Goal: Information Seeking & Learning: Learn about a topic

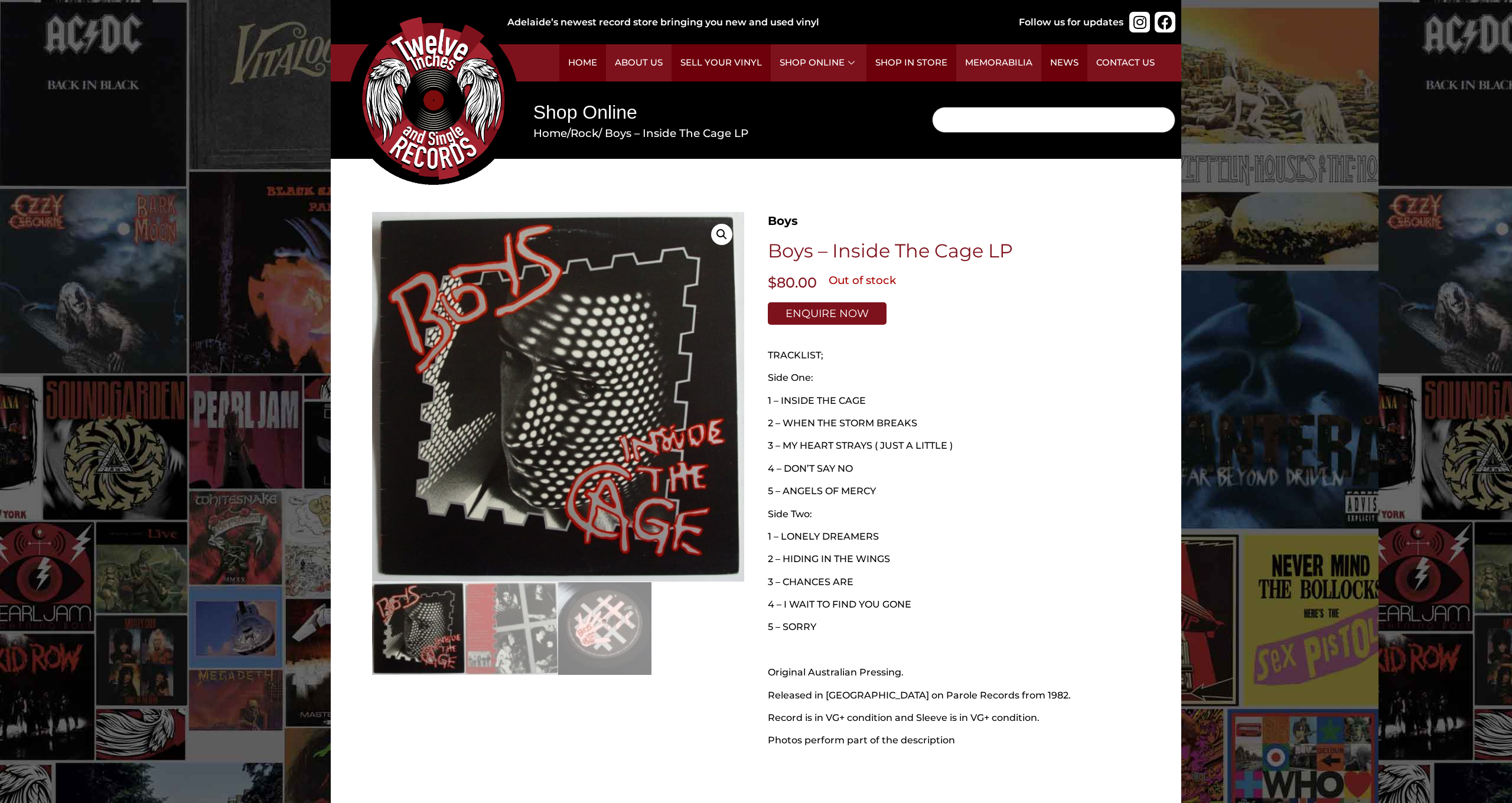
click at [968, 119] on input "Search" at bounding box center [1053, 119] width 243 height 26
type input "led zeppelin"
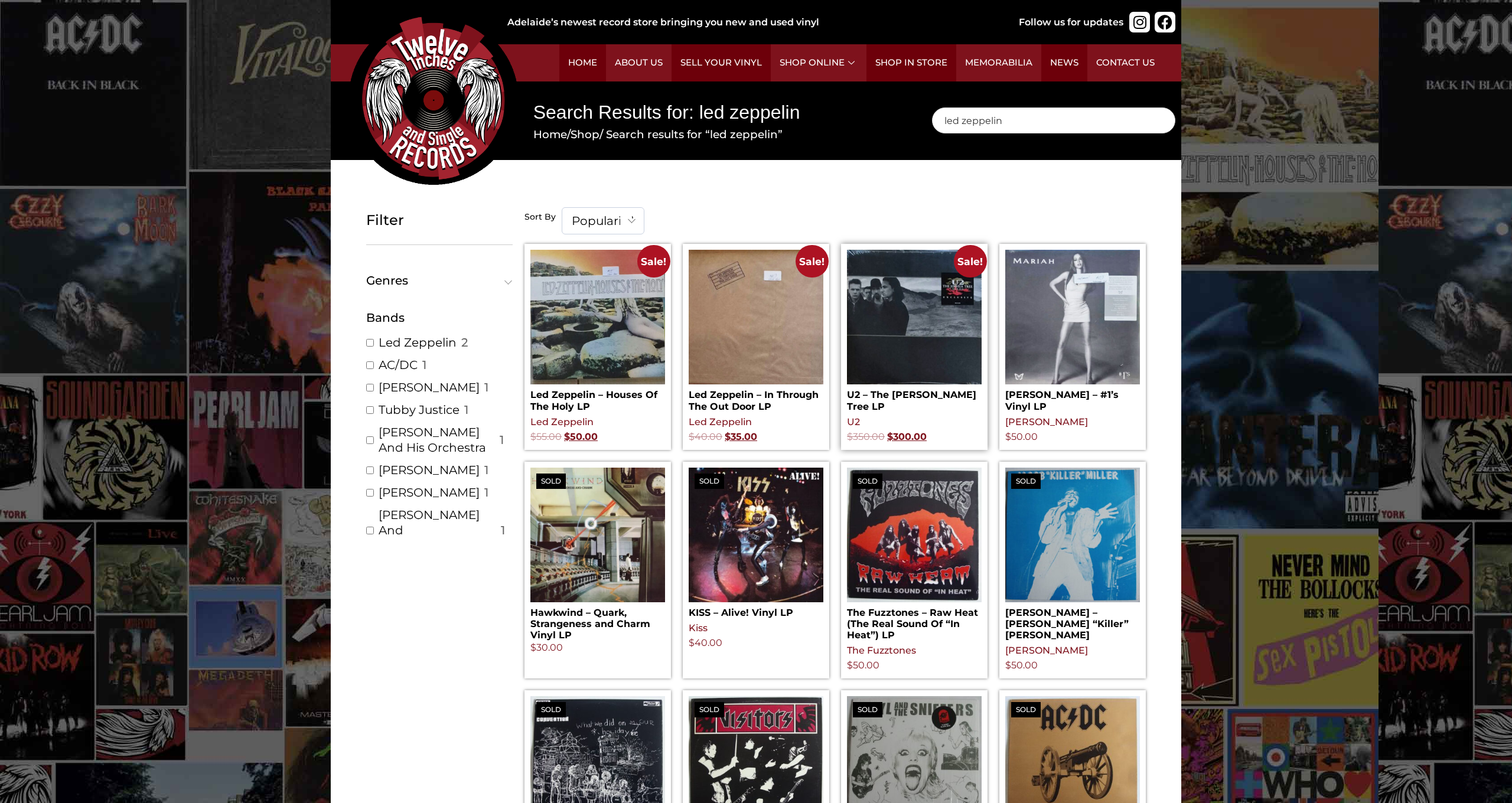
click at [877, 288] on img at bounding box center [915, 317] width 134 height 134
click at [1010, 119] on input "led zeppelin" at bounding box center [1053, 120] width 243 height 26
type input "l"
type input "ufo"
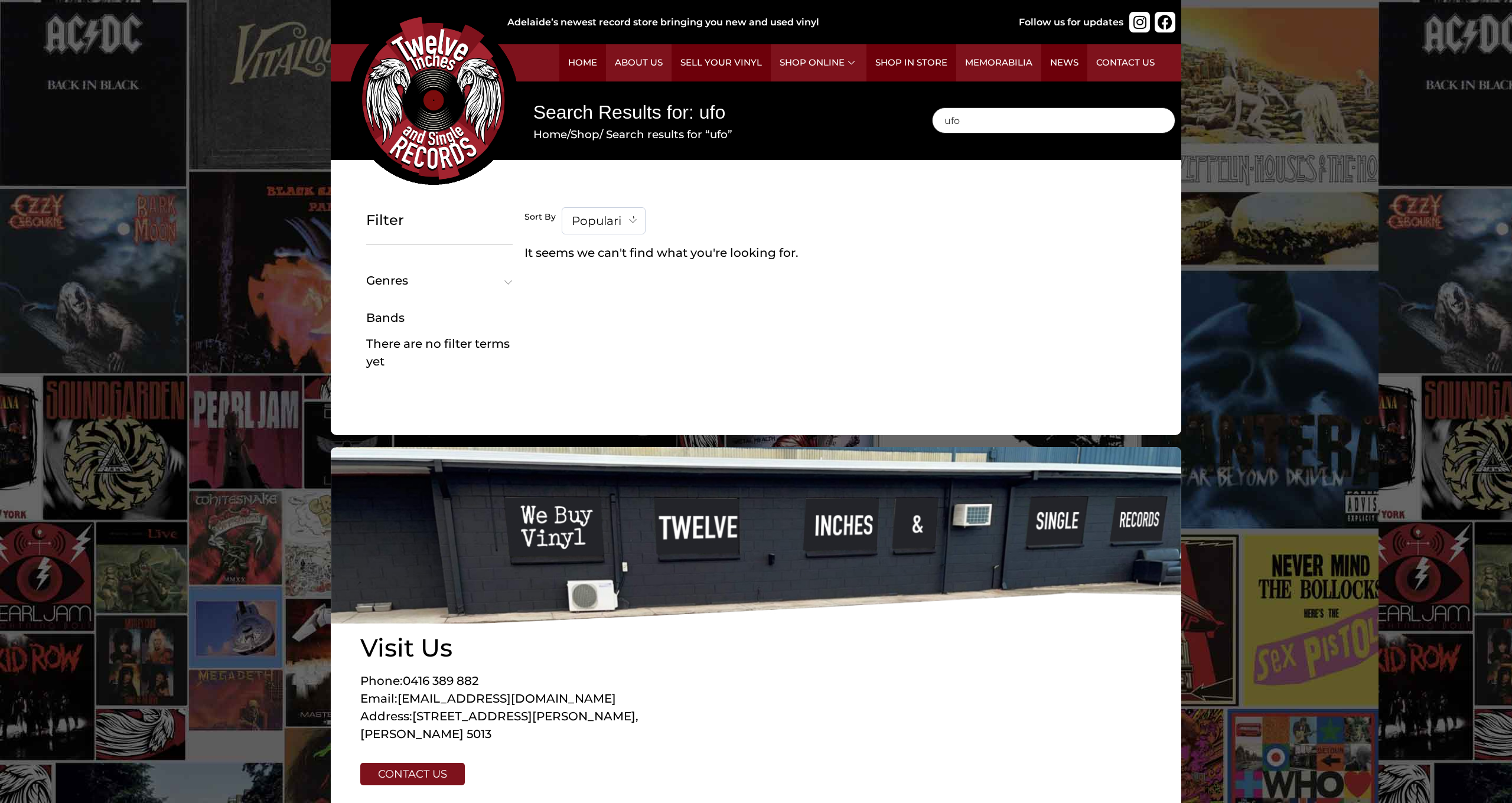
click at [965, 121] on input "ufo" at bounding box center [1053, 120] width 243 height 26
type input "u"
type input "the beatles"
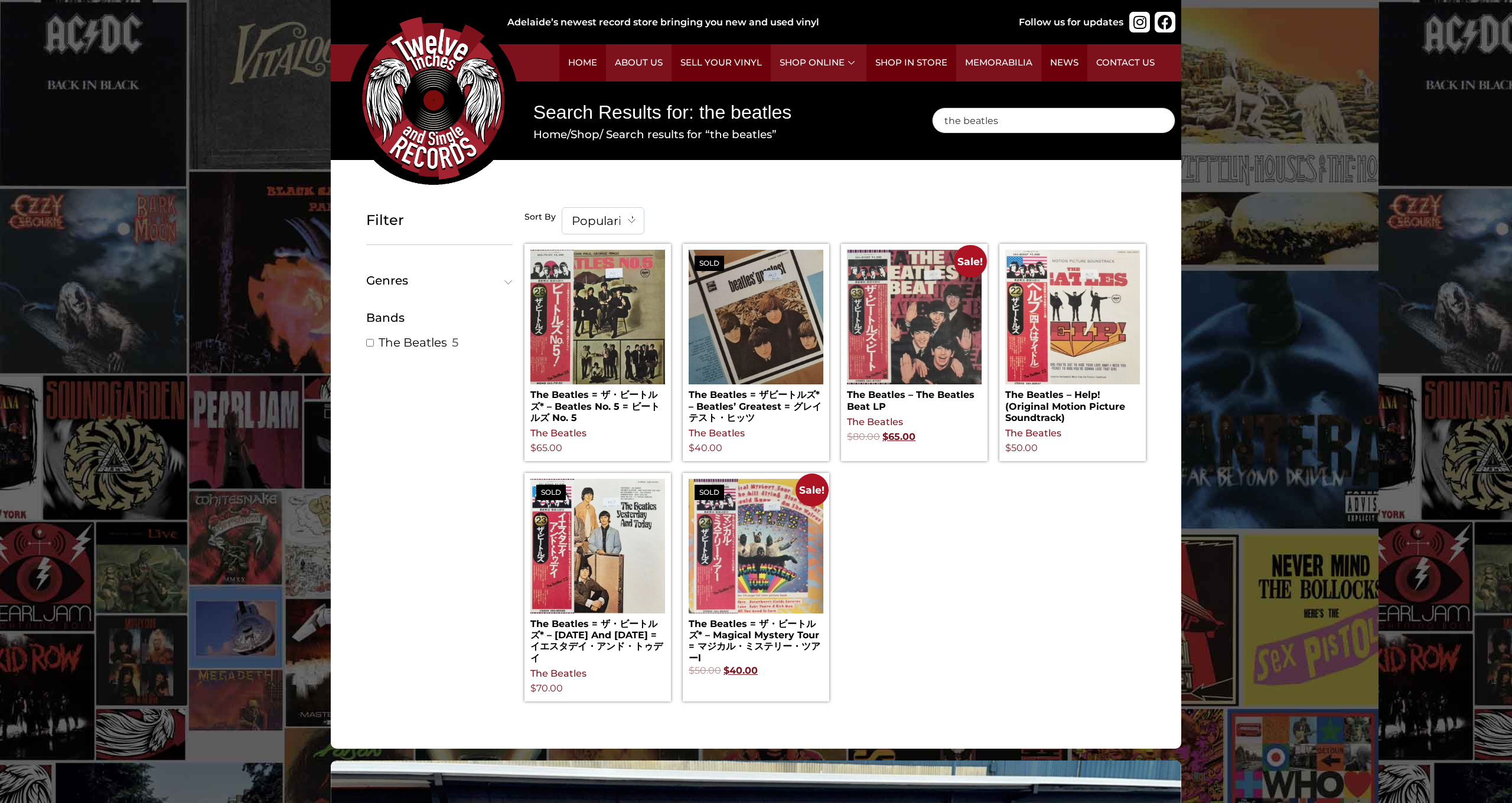
click at [1004, 122] on input "the beatles" at bounding box center [1053, 120] width 243 height 26
type input "t"
type input "bad company"
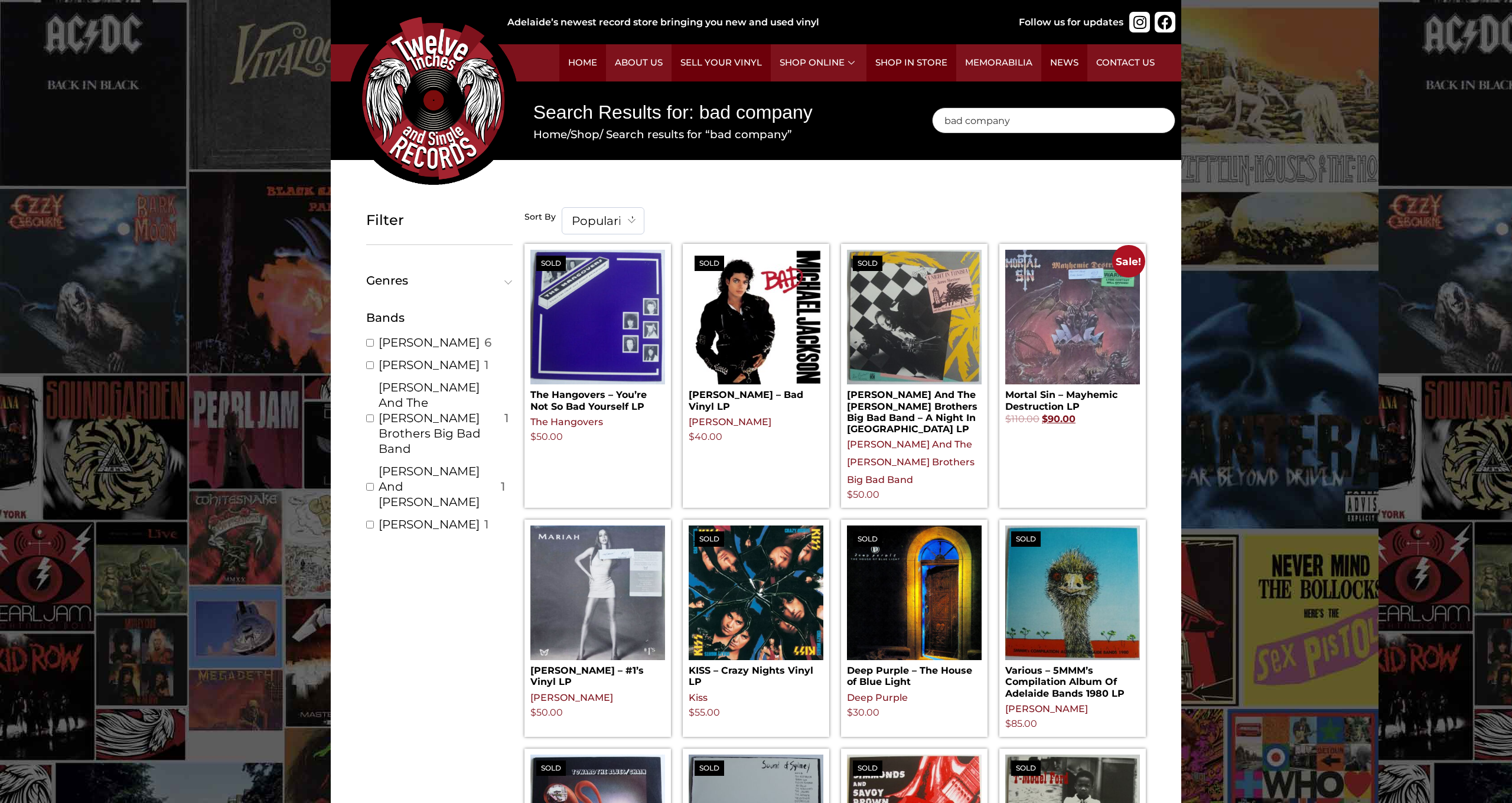
click at [1019, 123] on input "bad company" at bounding box center [1053, 120] width 243 height 26
type input "b"
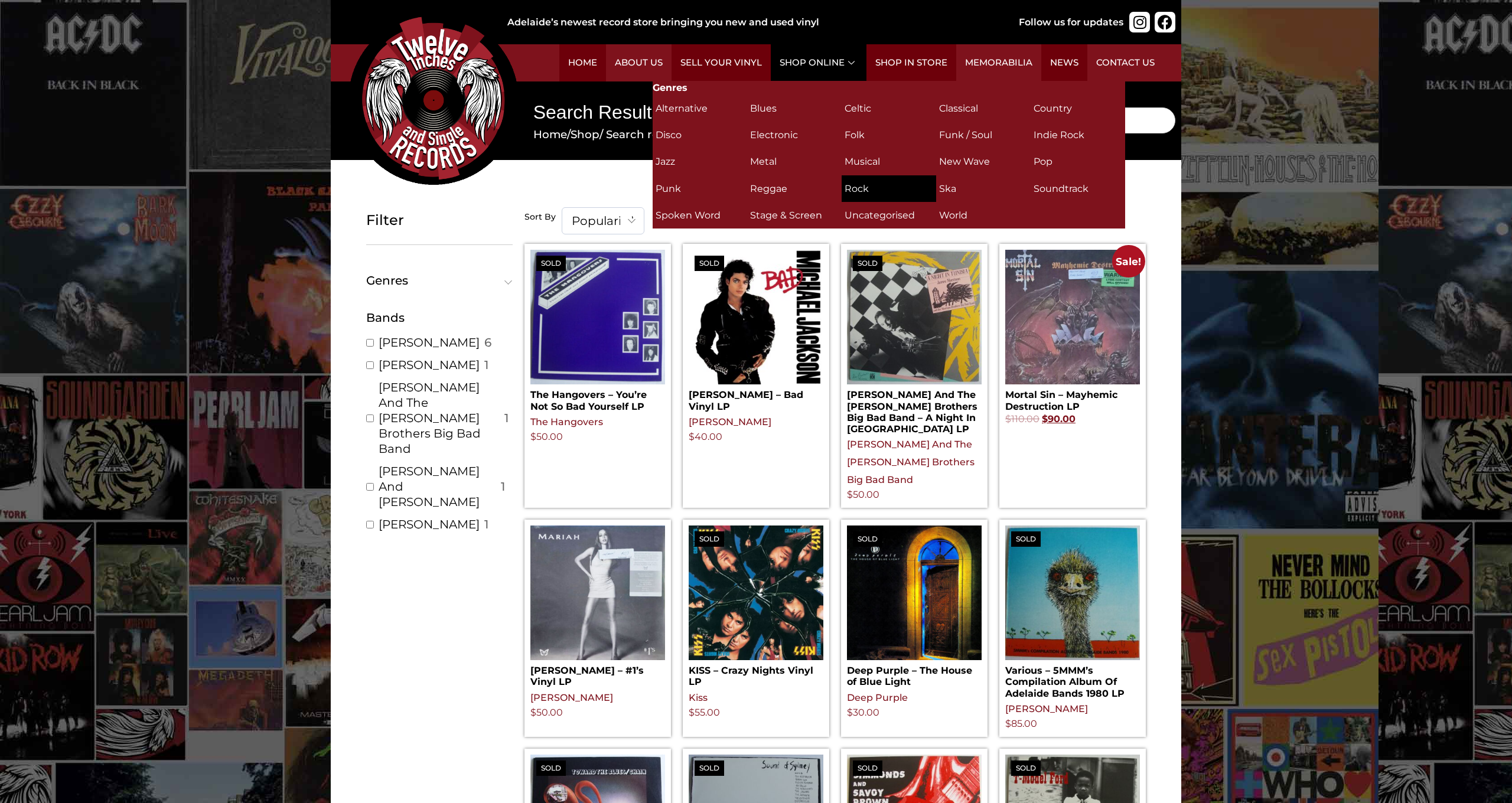
click at [862, 193] on h2 "Rock (311)" at bounding box center [889, 189] width 88 height 21
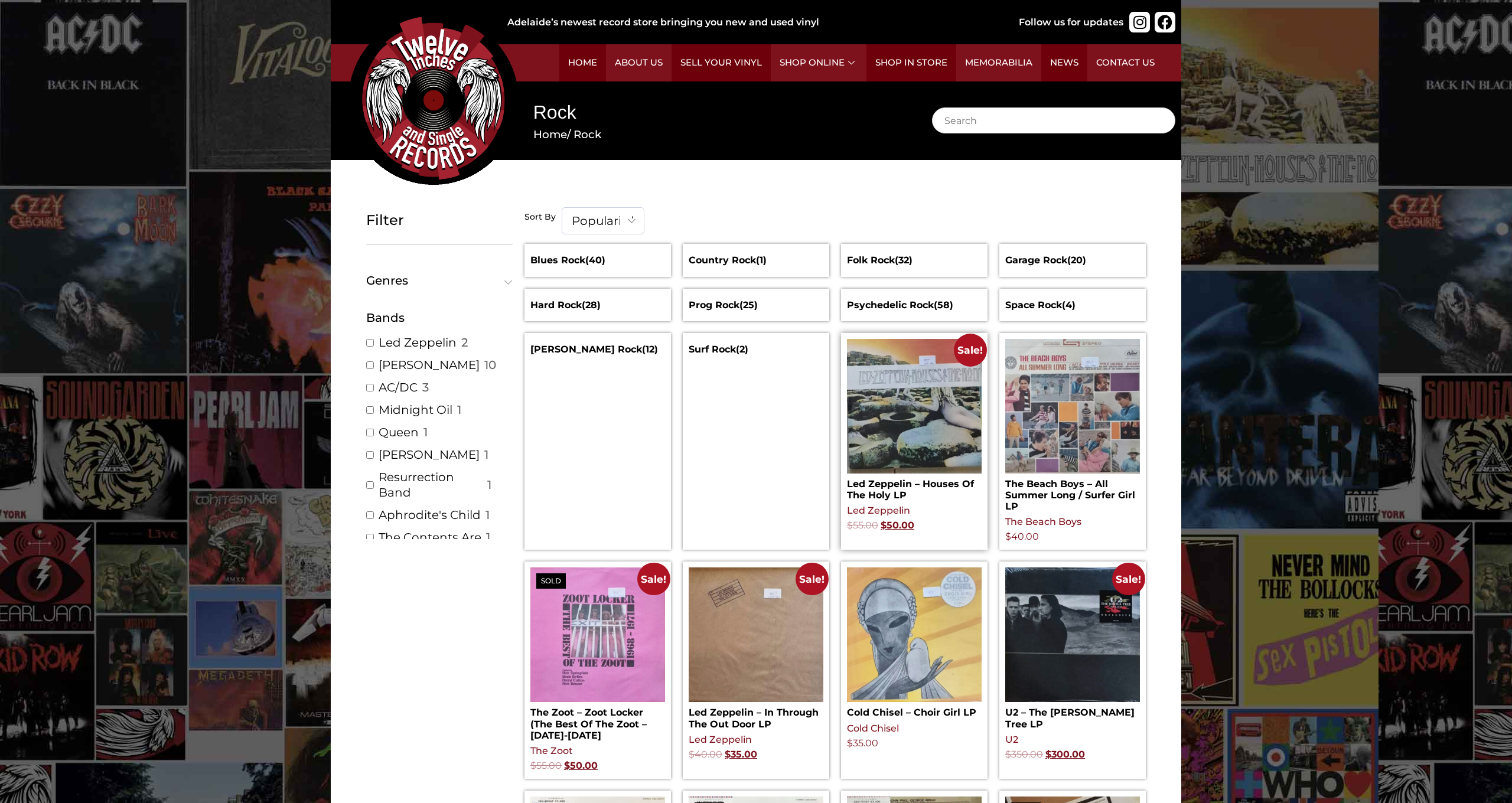
click at [904, 363] on img at bounding box center [915, 406] width 134 height 134
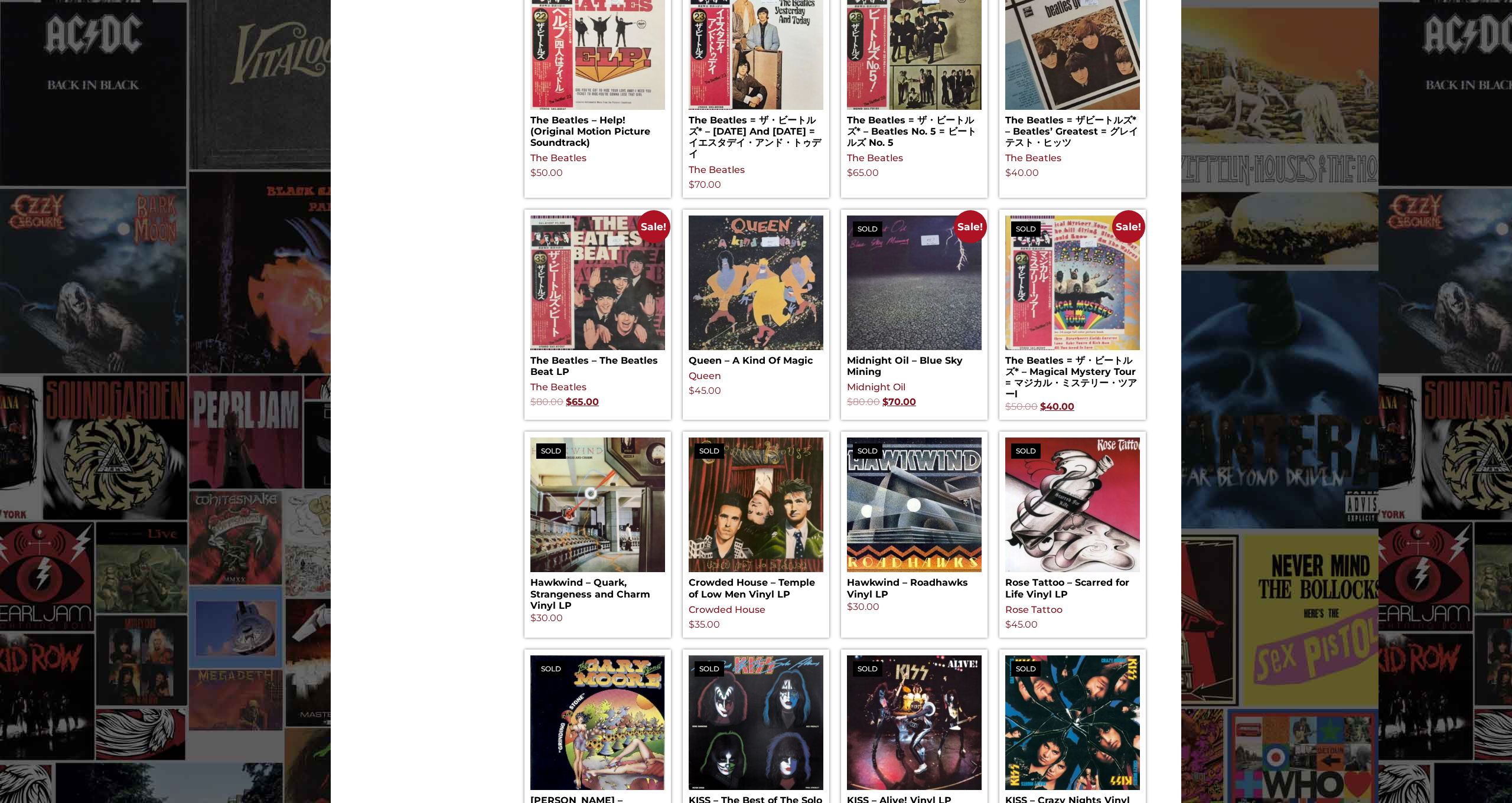
scroll to position [822, 0]
click at [1053, 453] on img at bounding box center [1072, 504] width 134 height 134
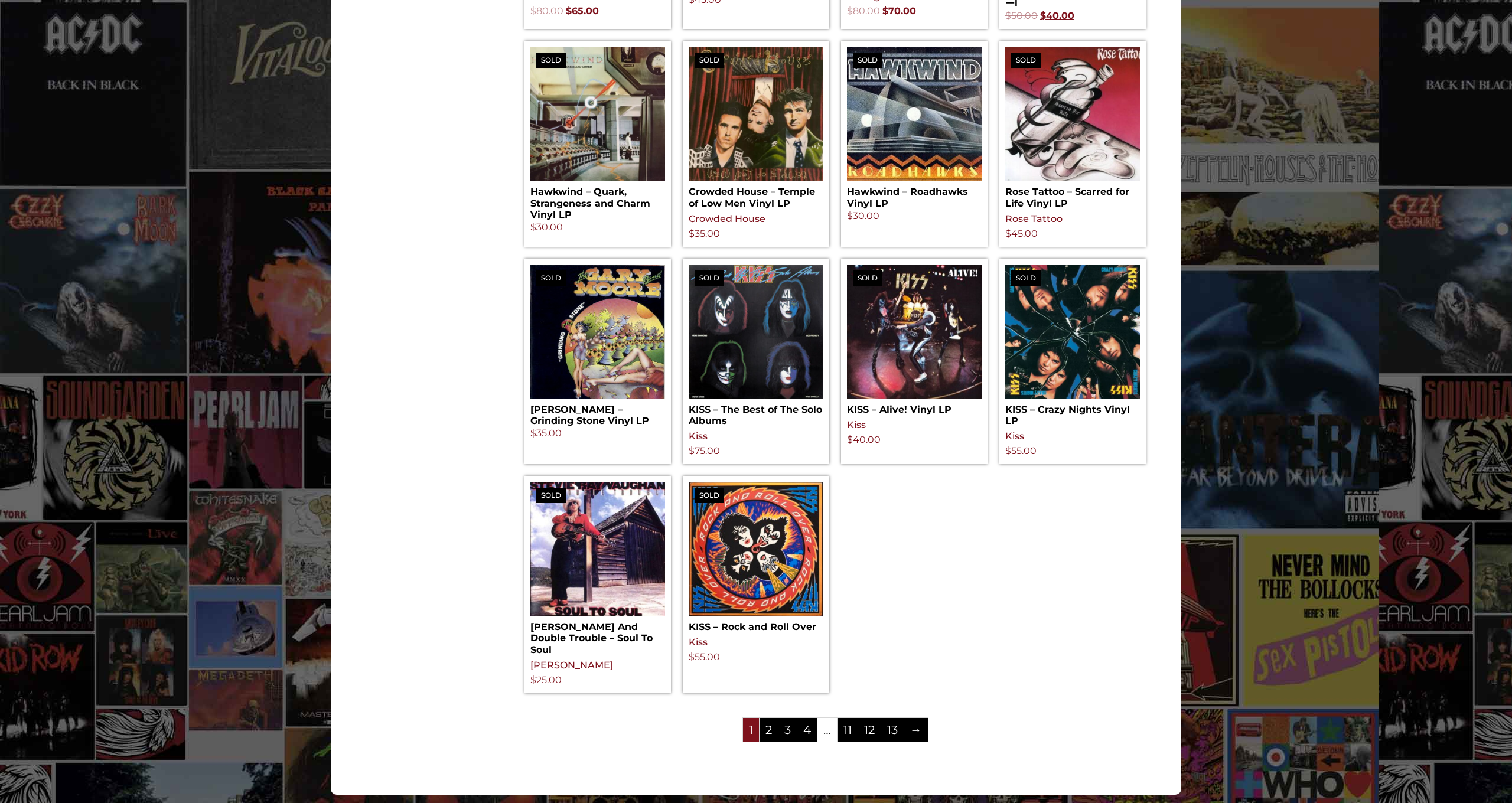
scroll to position [1214, 0]
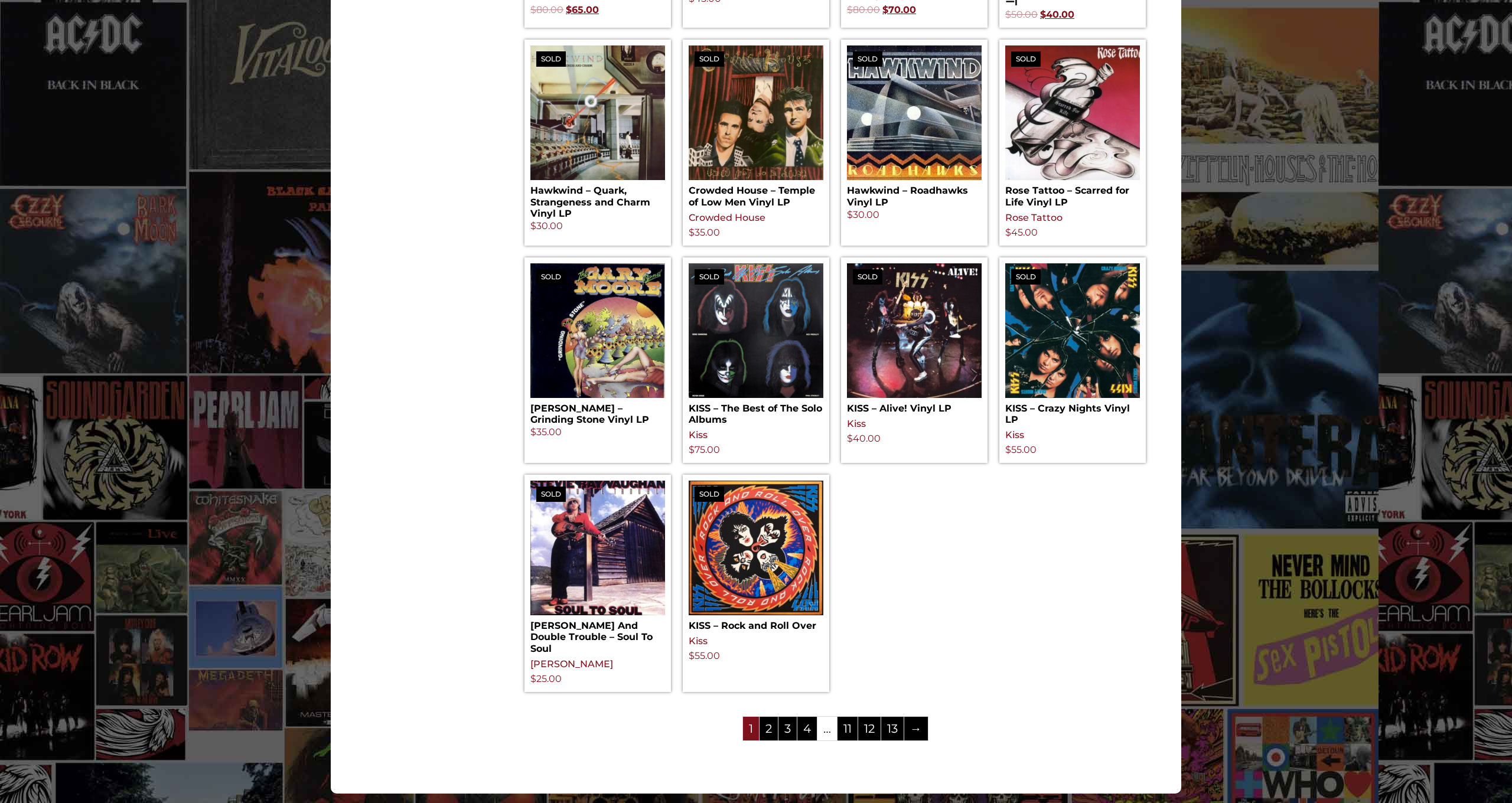
click at [768, 717] on link "2" at bounding box center [768, 728] width 18 height 24
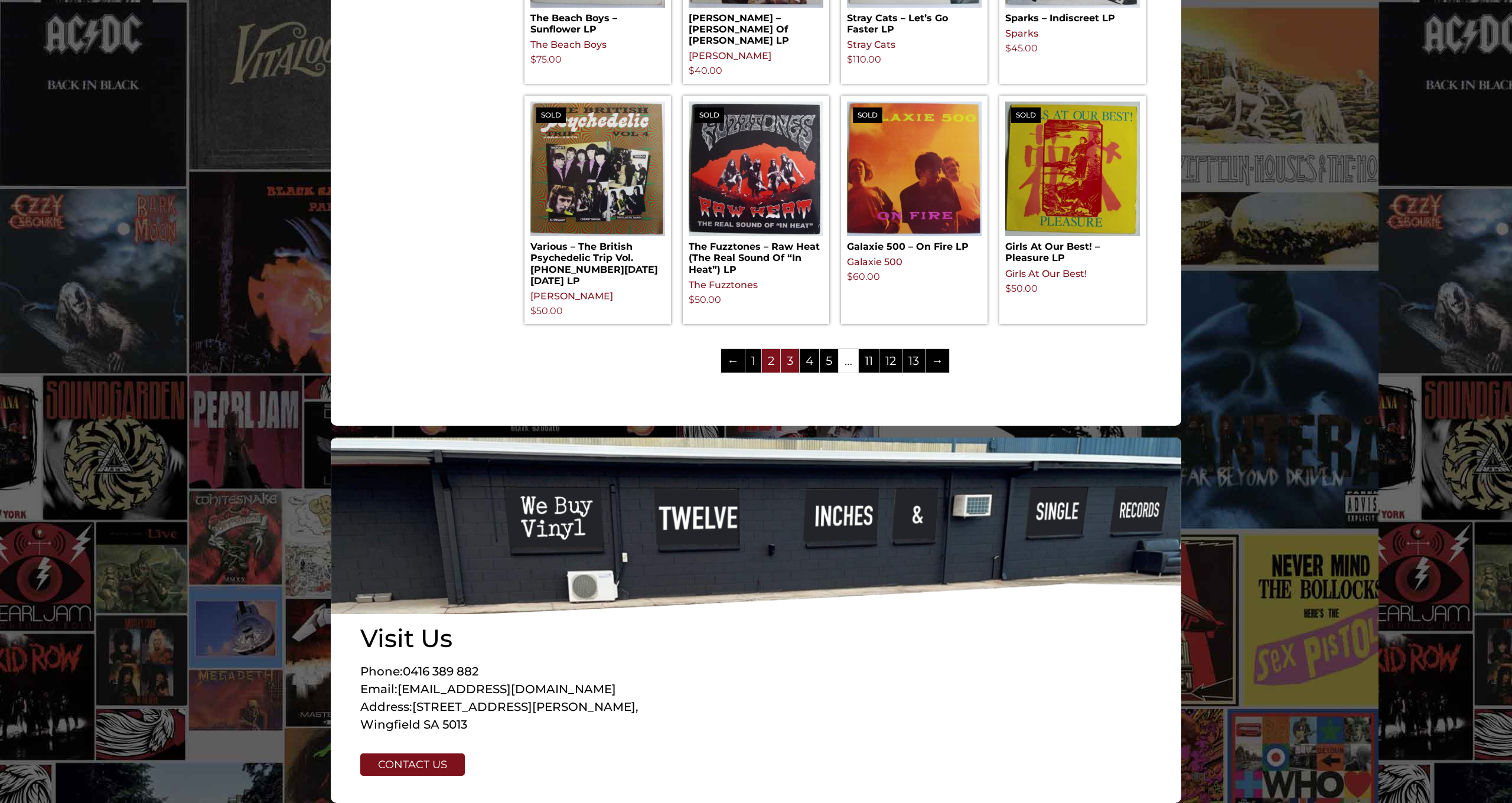
scroll to position [1312, 0]
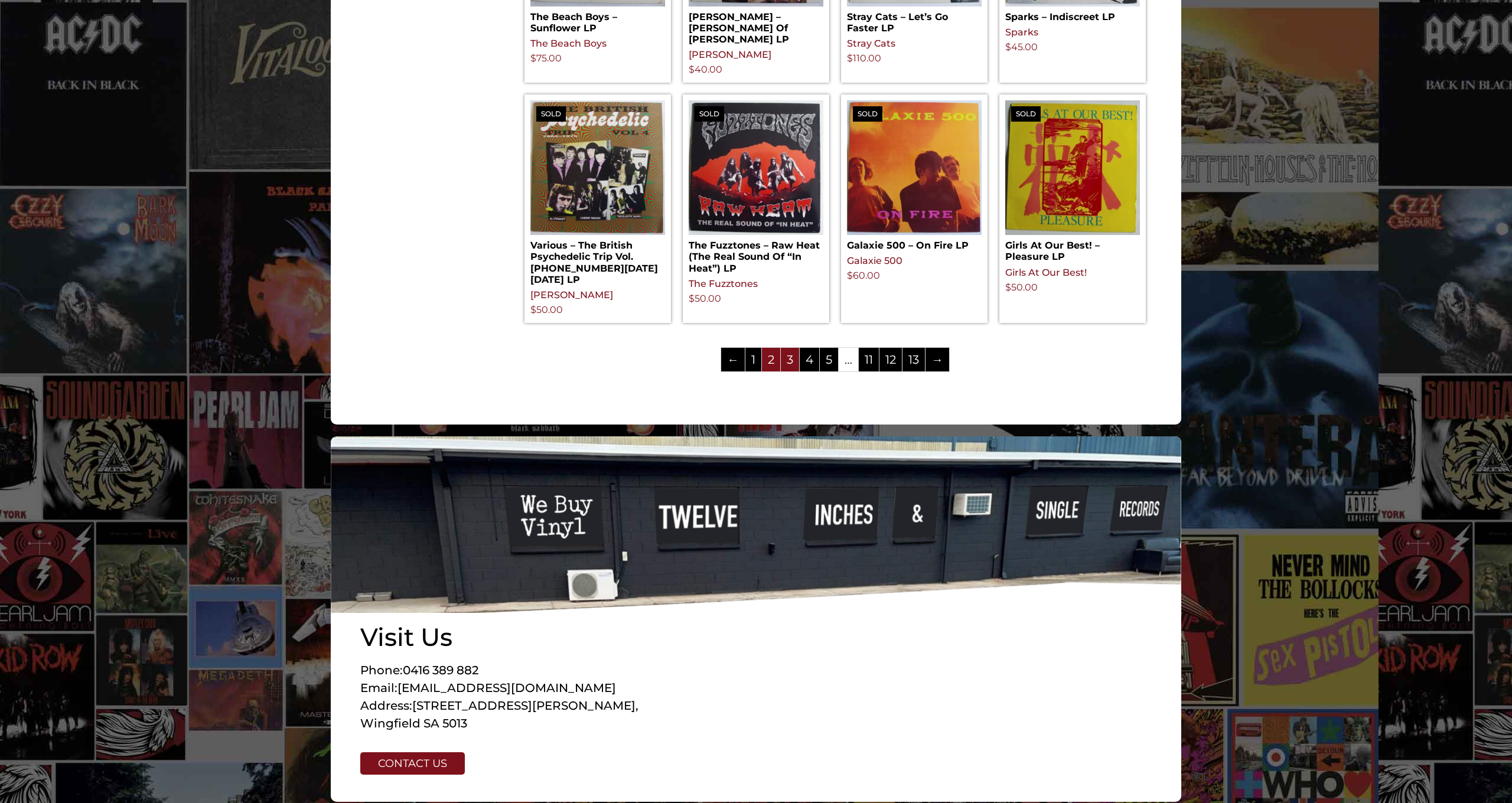
click at [789, 348] on link "3" at bounding box center [790, 359] width 18 height 24
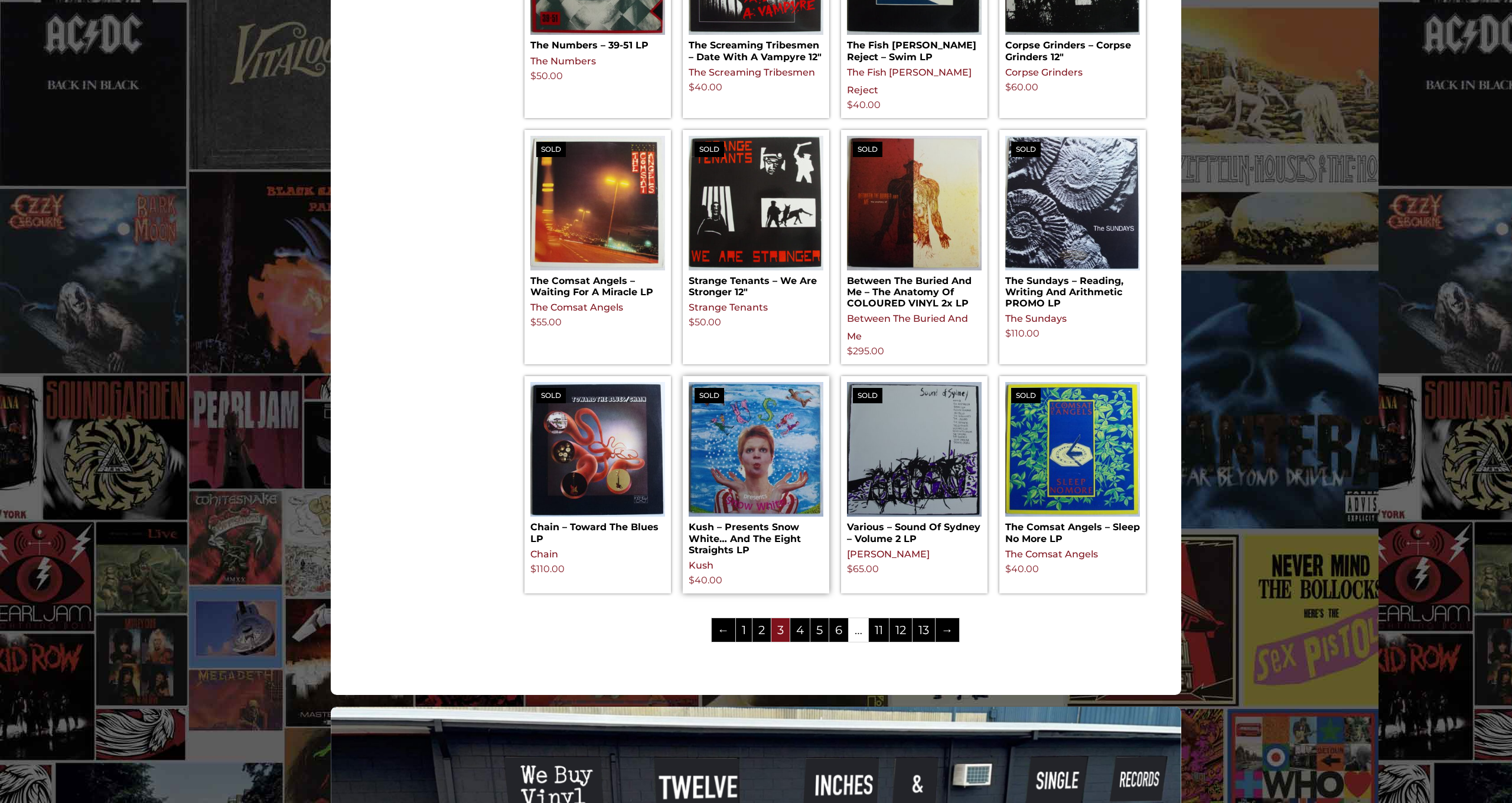
scroll to position [1078, 0]
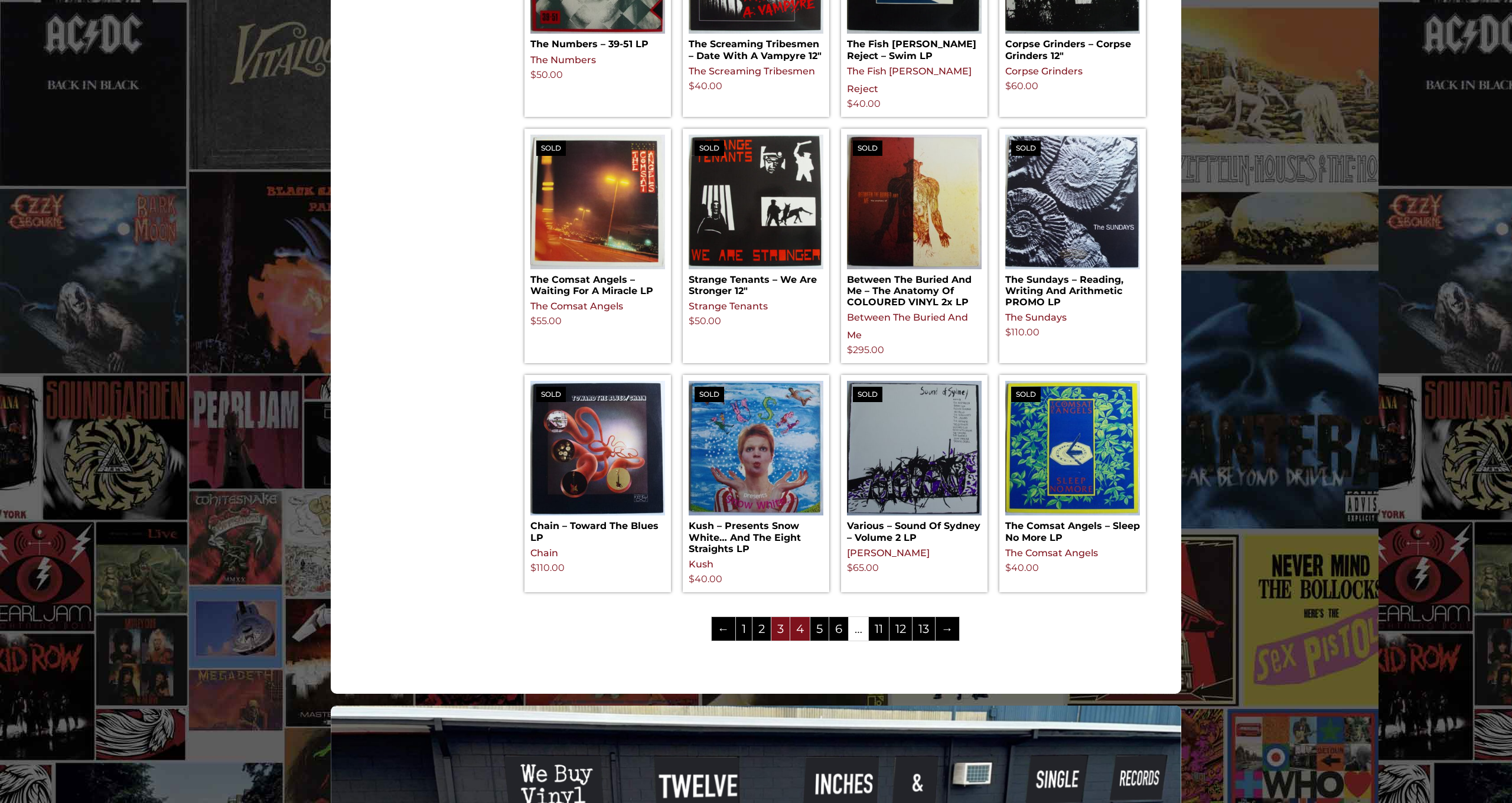
click at [798, 618] on link "4" at bounding box center [800, 629] width 19 height 24
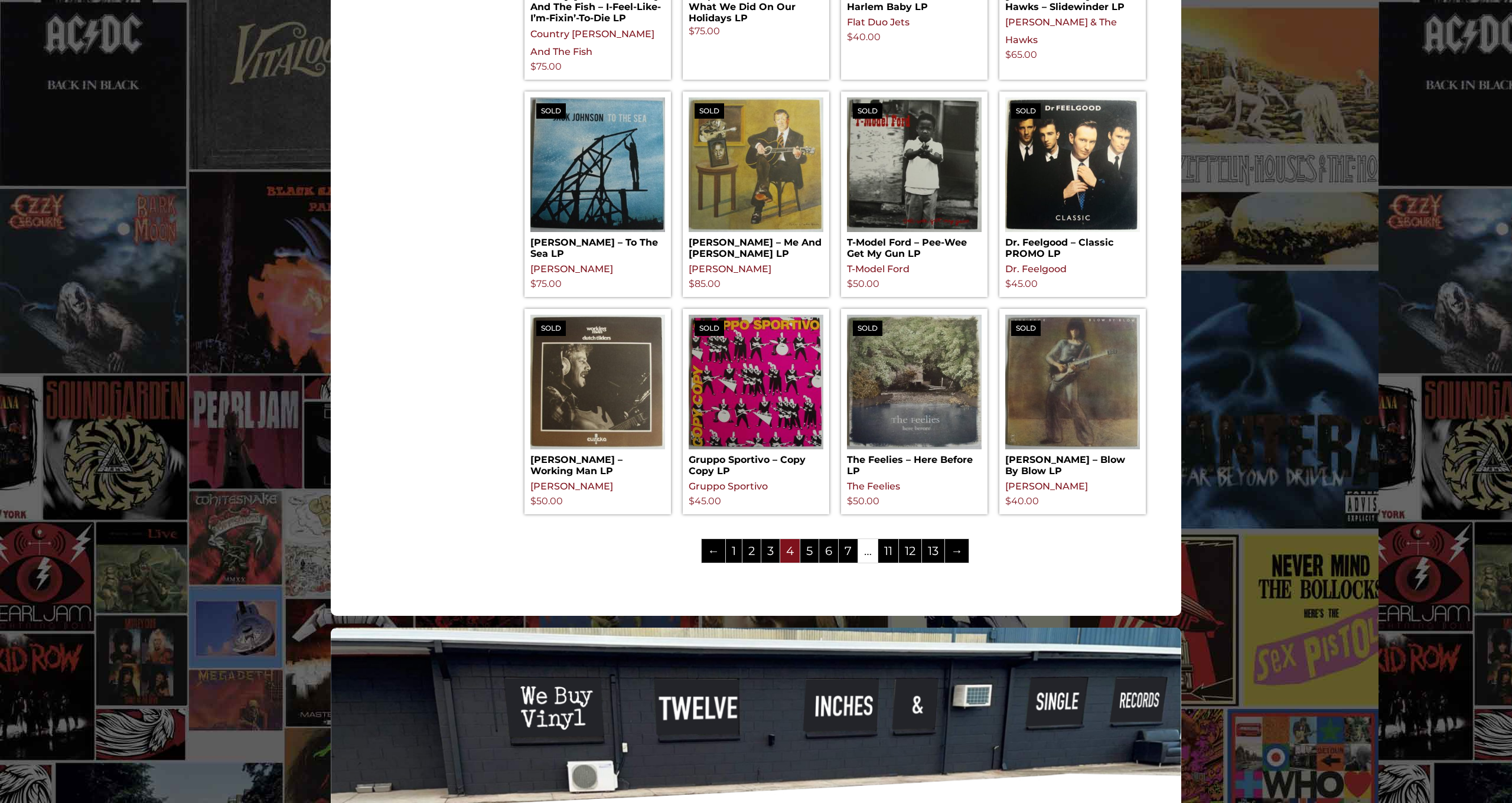
scroll to position [1140, 0]
click at [808, 539] on link "5" at bounding box center [809, 550] width 18 height 24
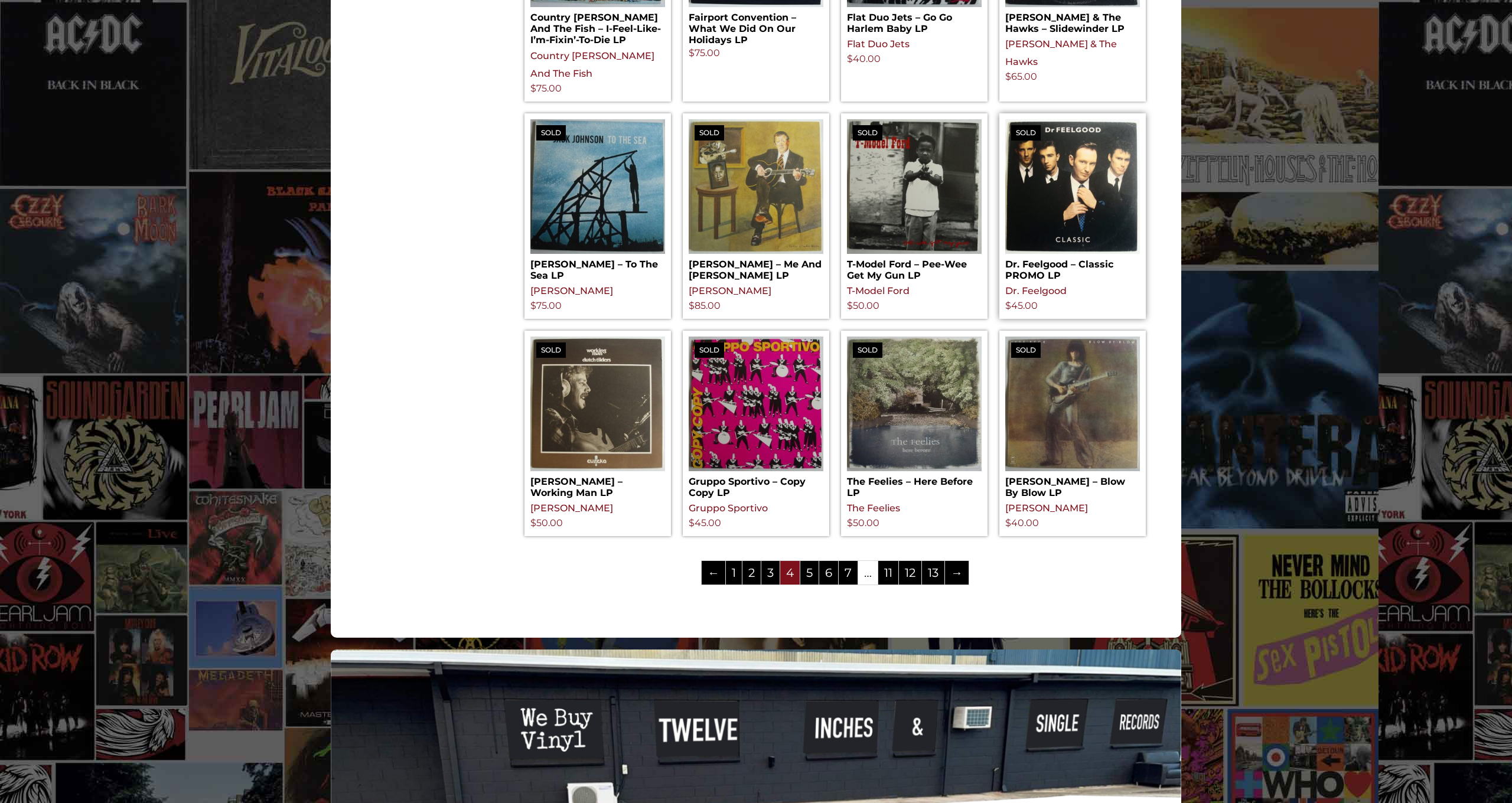
scroll to position [1115, 0]
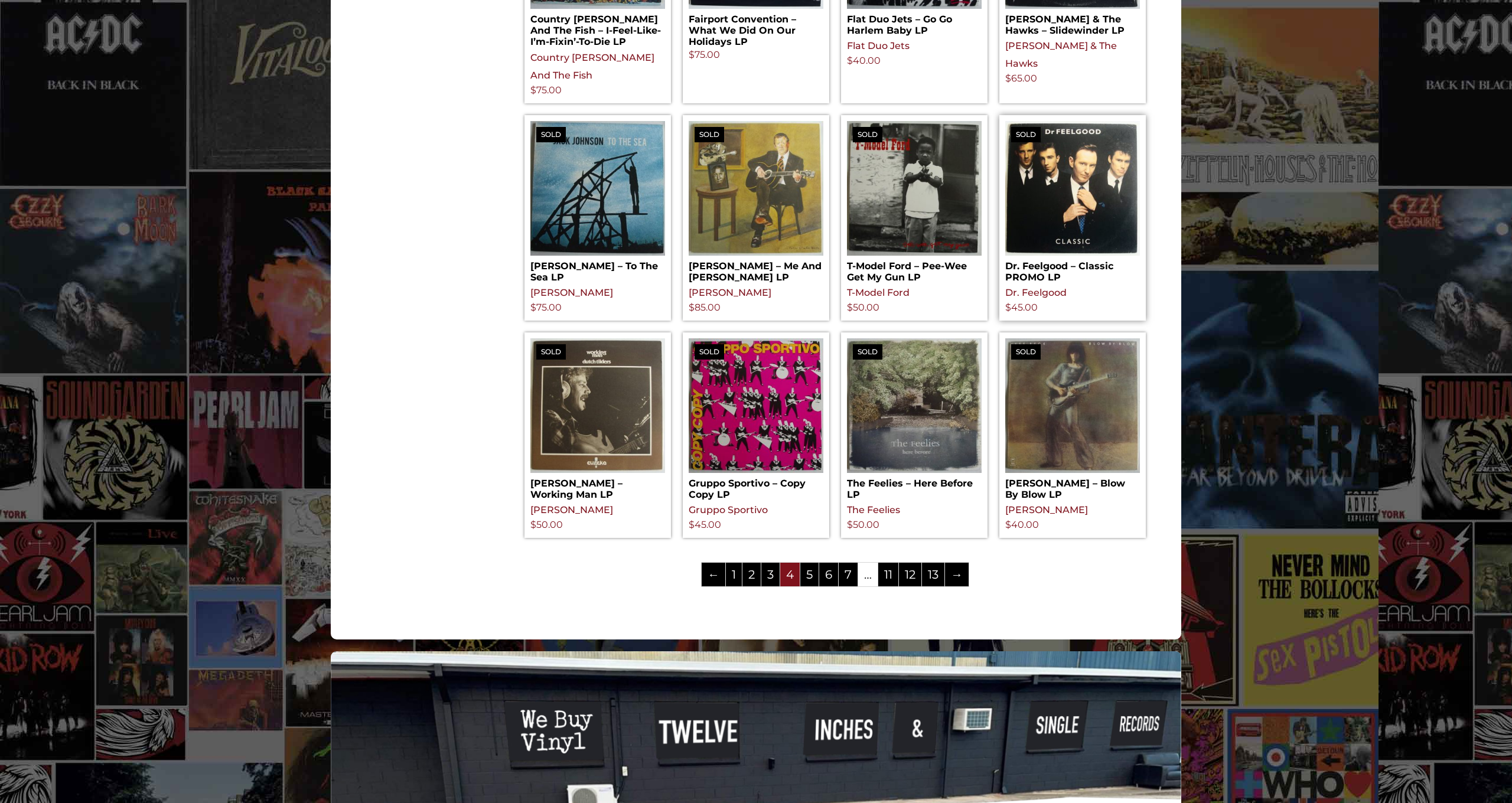
click at [1042, 144] on img at bounding box center [1072, 188] width 134 height 134
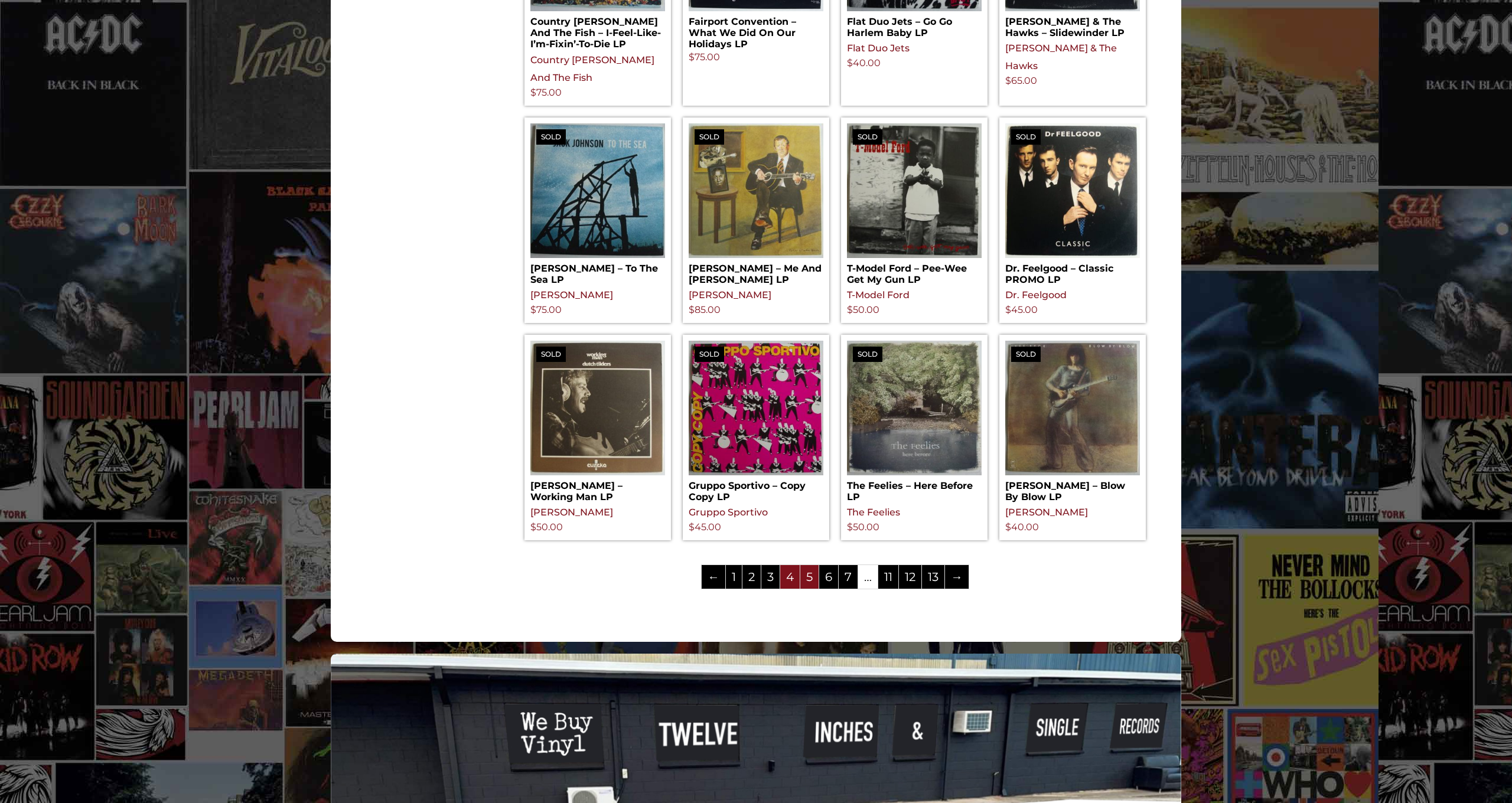
click at [809, 565] on link "5" at bounding box center [809, 576] width 18 height 24
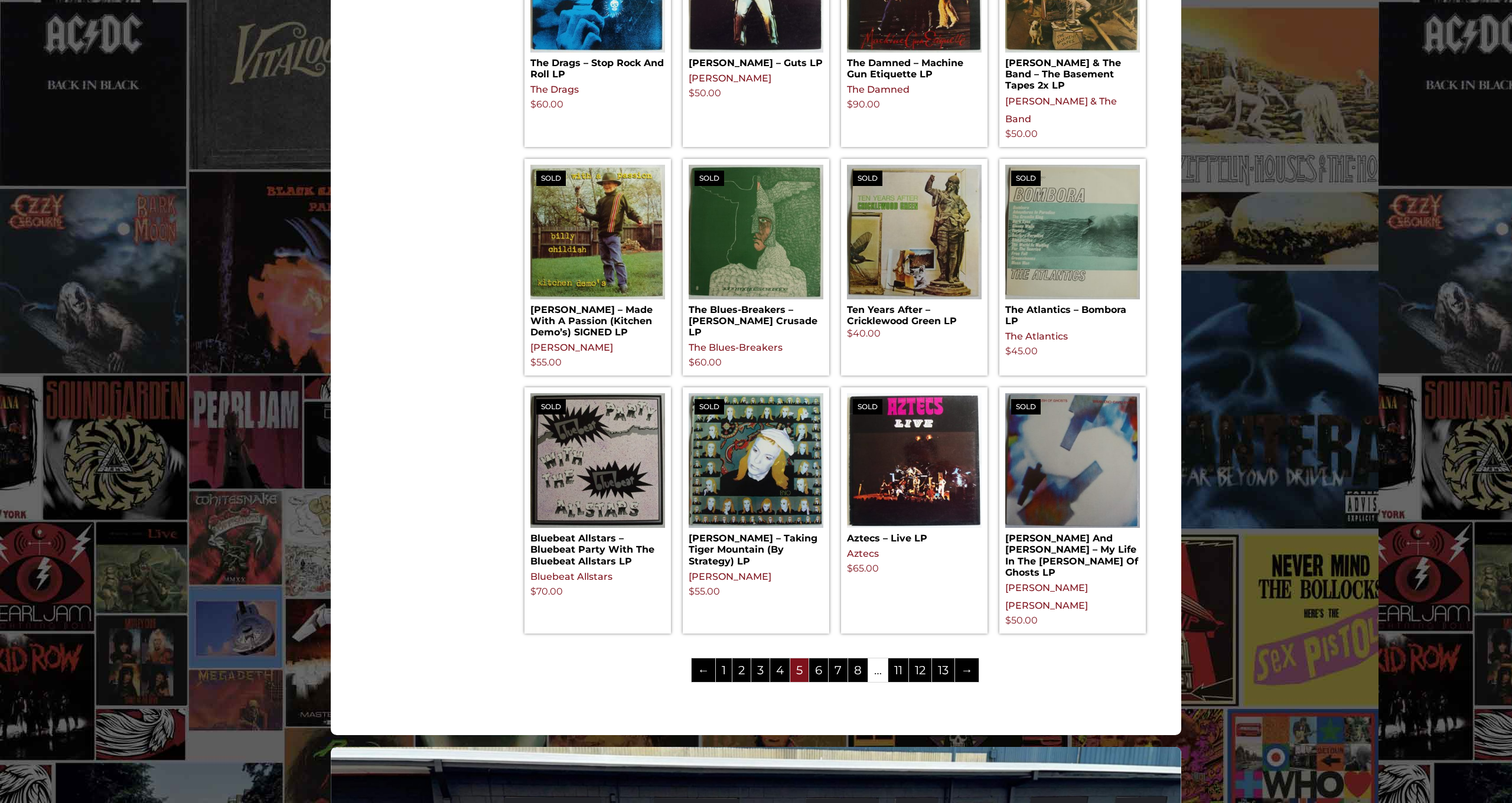
scroll to position [1055, 0]
click at [817, 658] on link "6" at bounding box center [818, 669] width 19 height 24
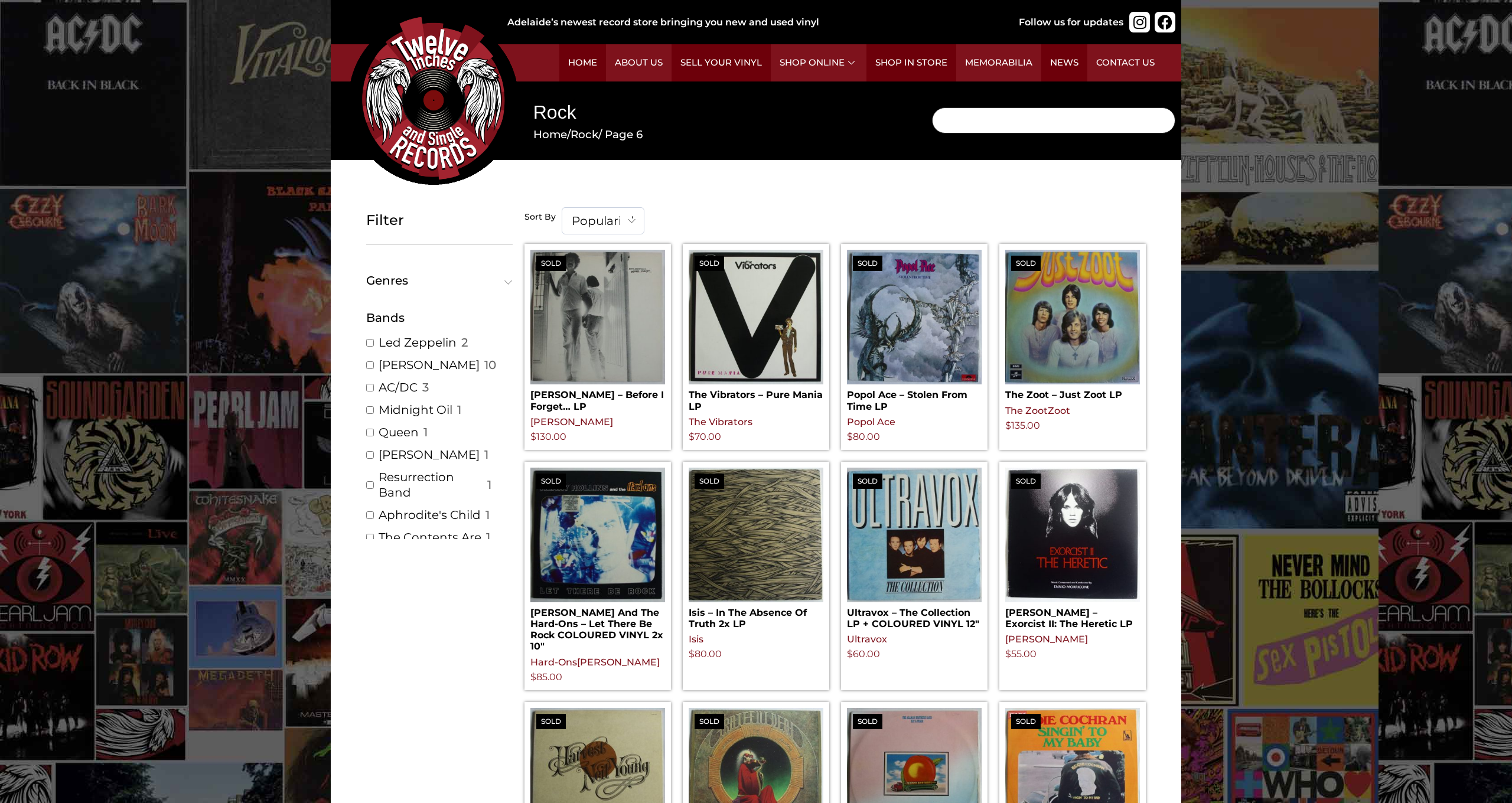
scroll to position [0, 1]
click at [958, 120] on input "Search" at bounding box center [1053, 120] width 243 height 26
type input "thin lizzy"
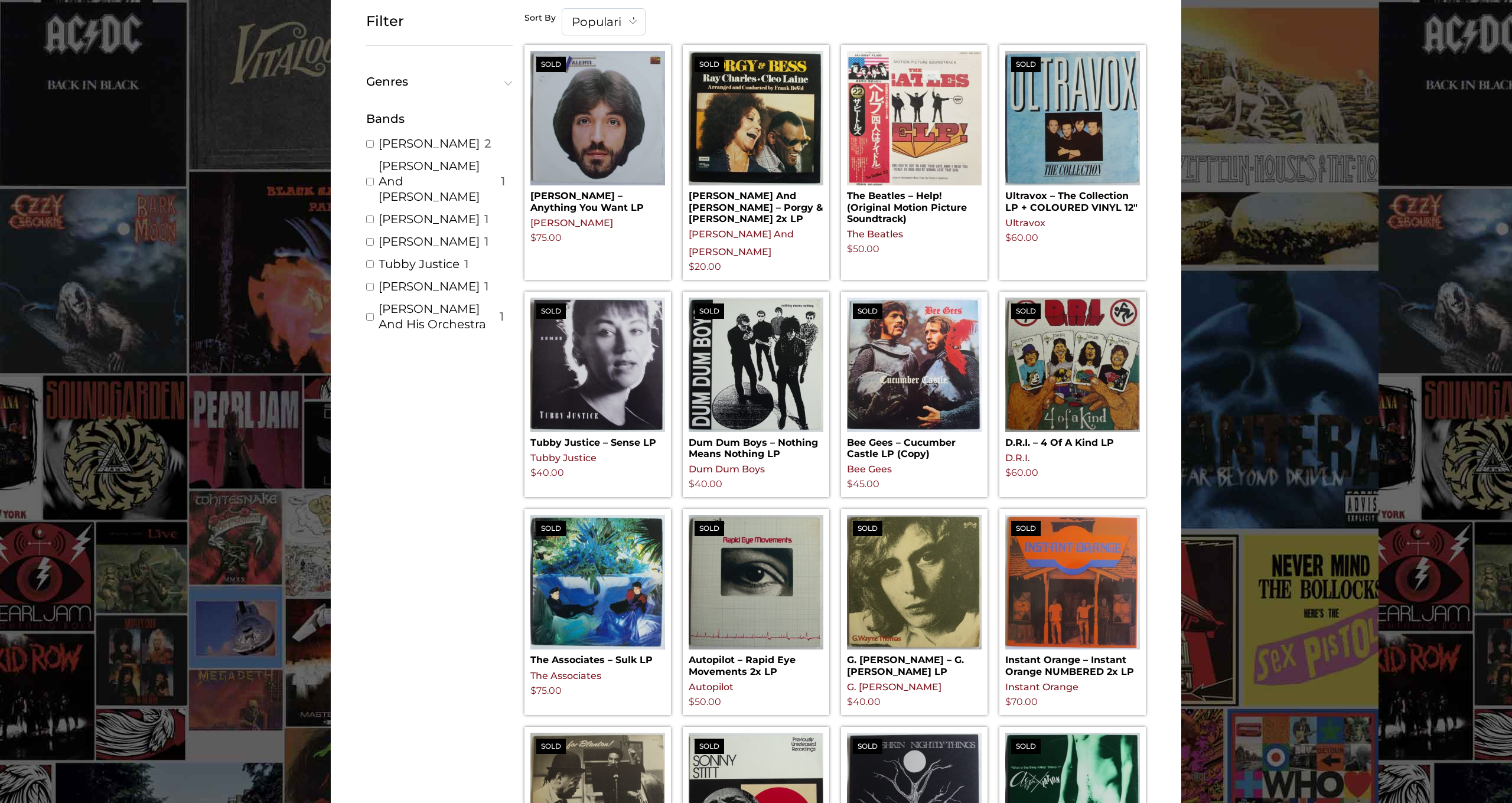
scroll to position [200, 0]
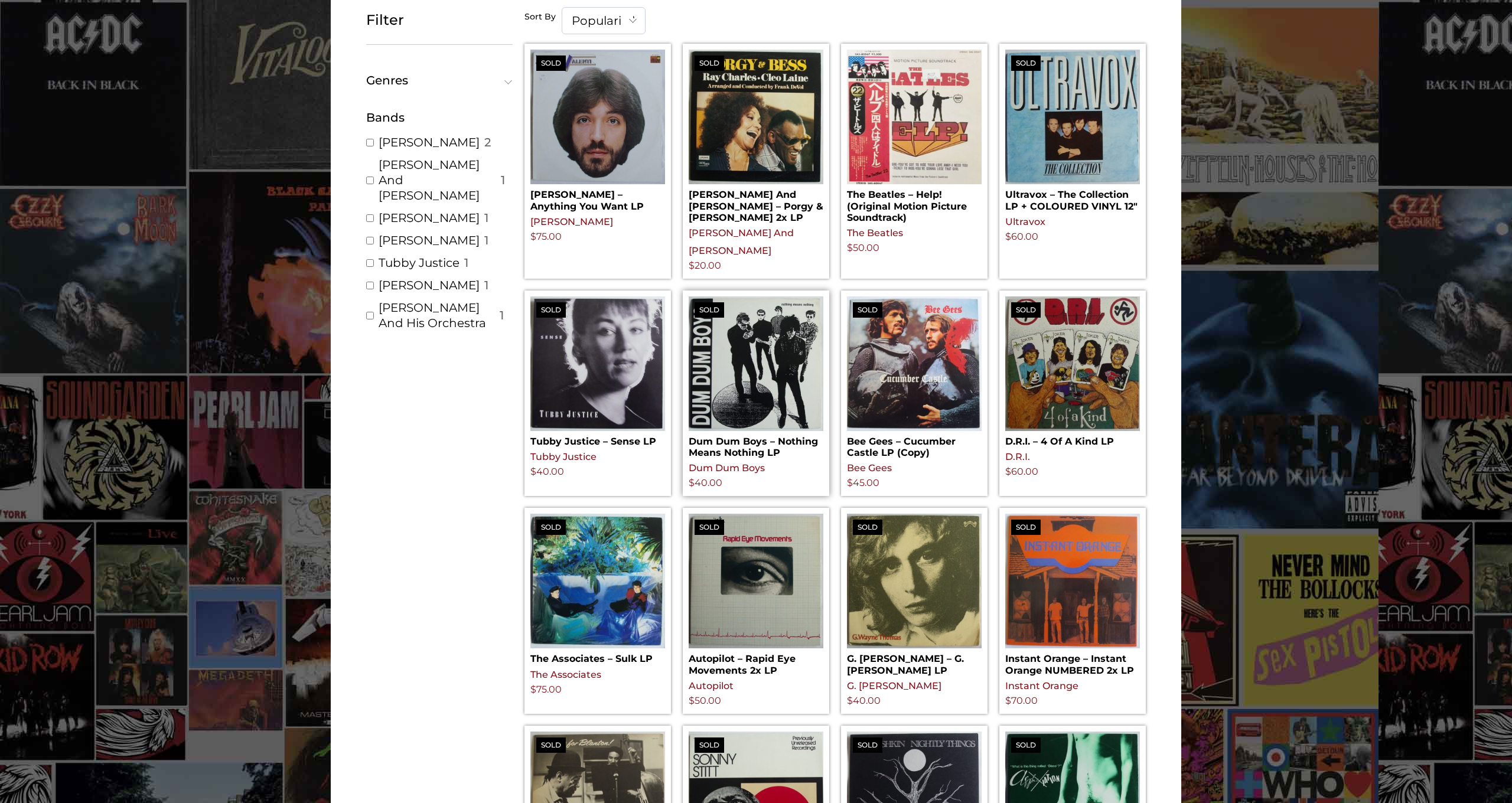
click at [719, 322] on img at bounding box center [756, 364] width 134 height 134
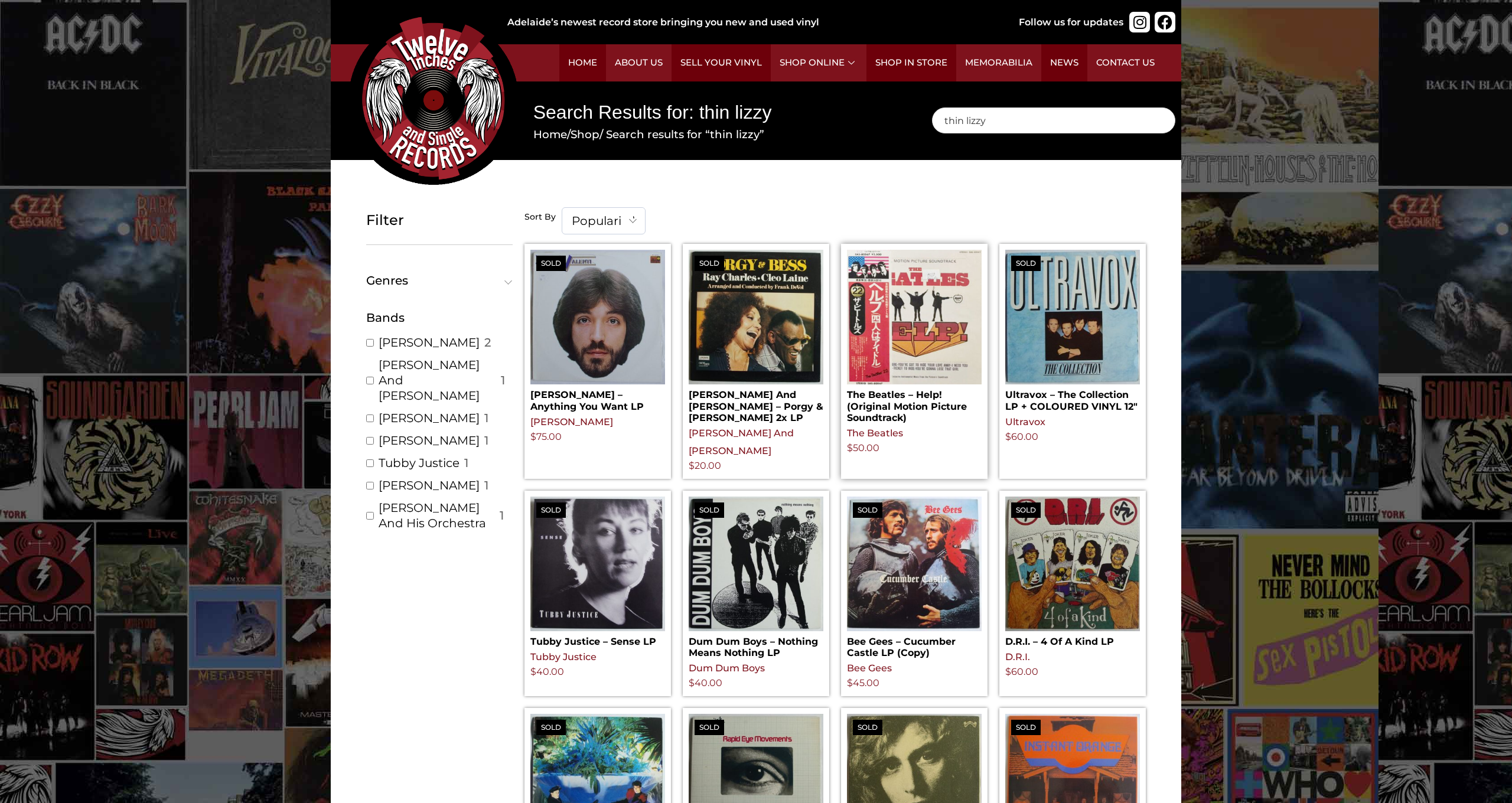
scroll to position [0, 0]
click at [991, 120] on input "thin lizzy" at bounding box center [1053, 120] width 243 height 26
type input "t"
type input "australian crawl"
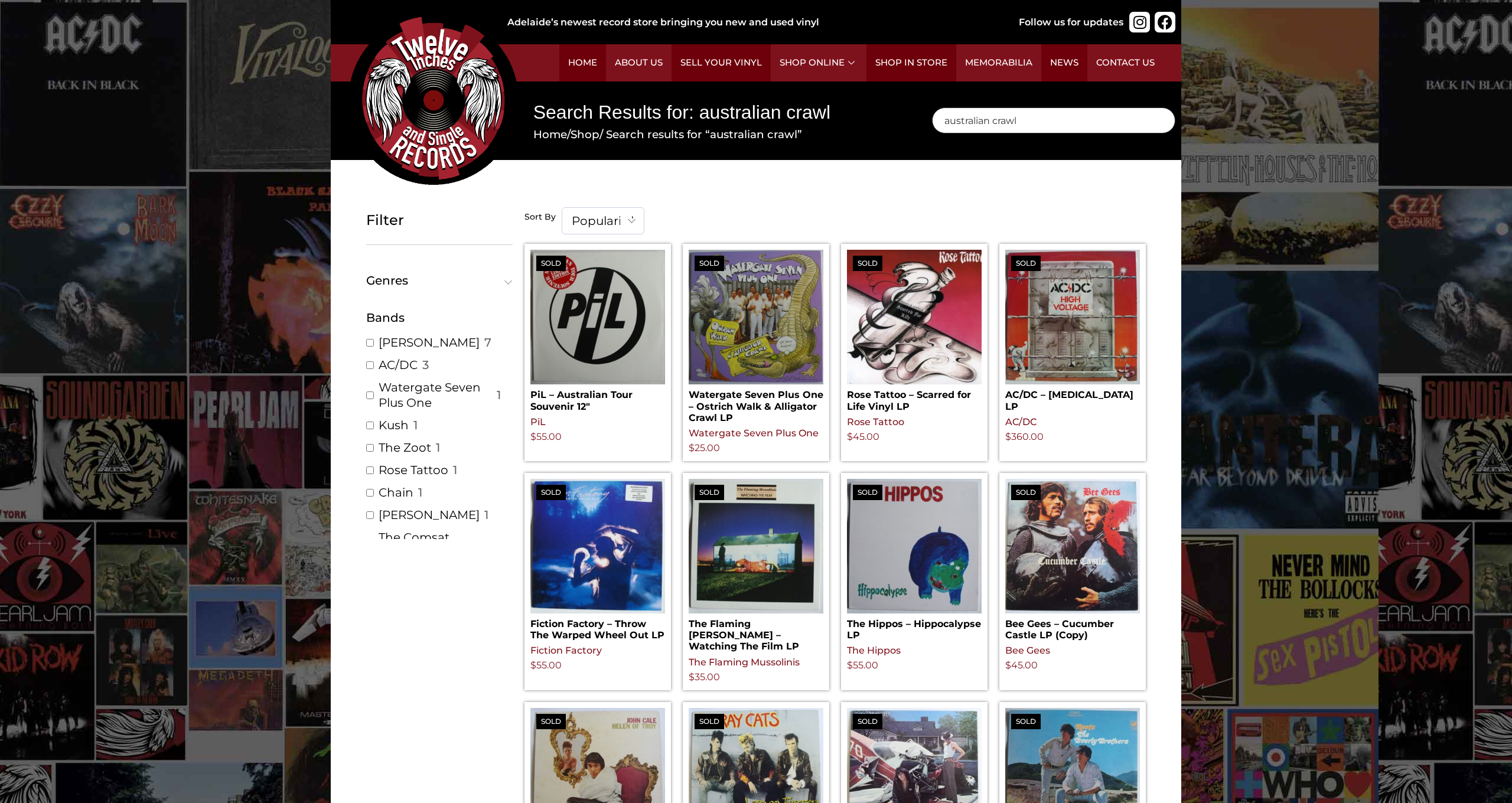
click at [1028, 122] on input "australian crawl" at bounding box center [1053, 120] width 243 height 26
type input "a"
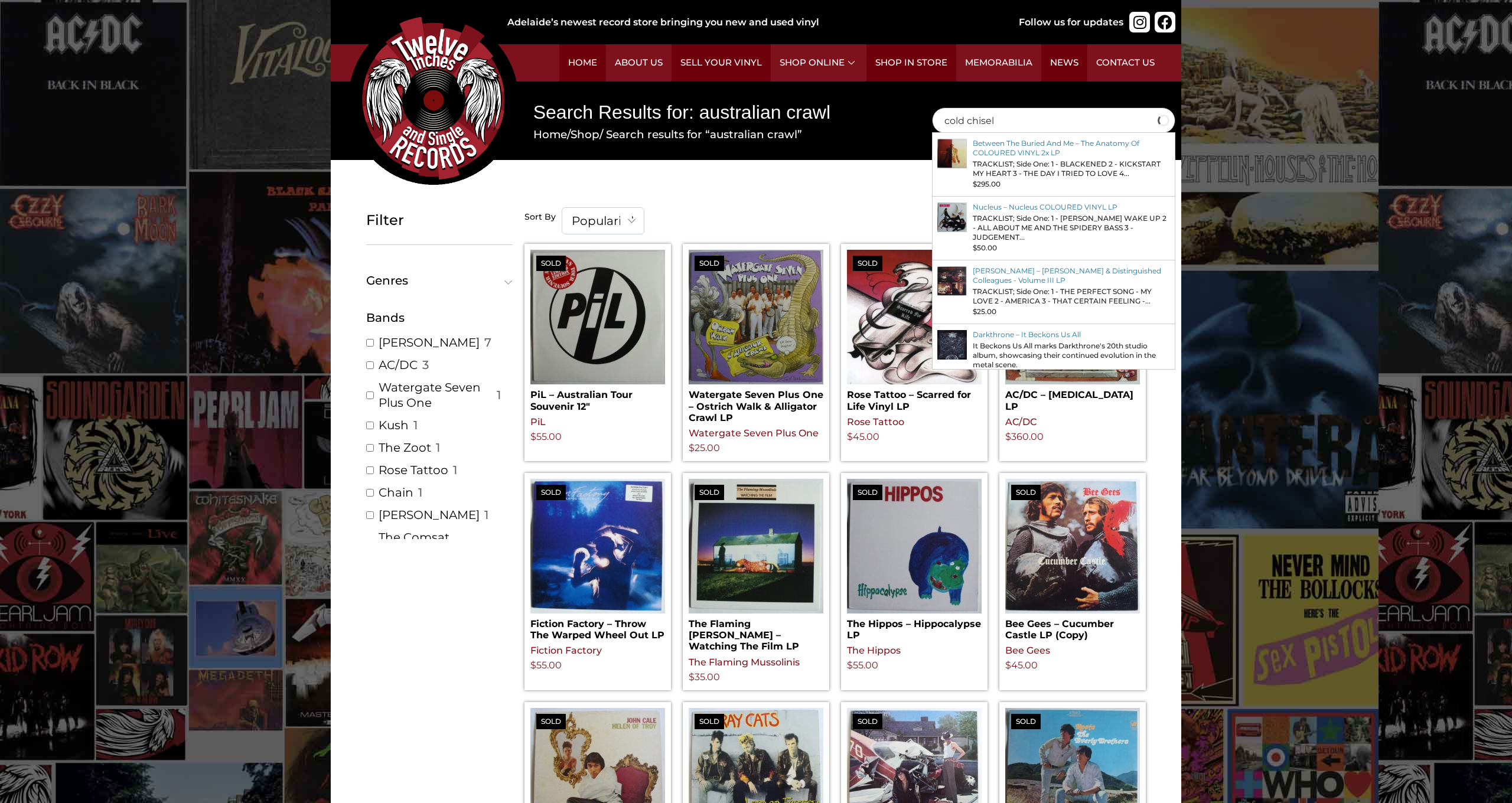
type input "cold chisel"
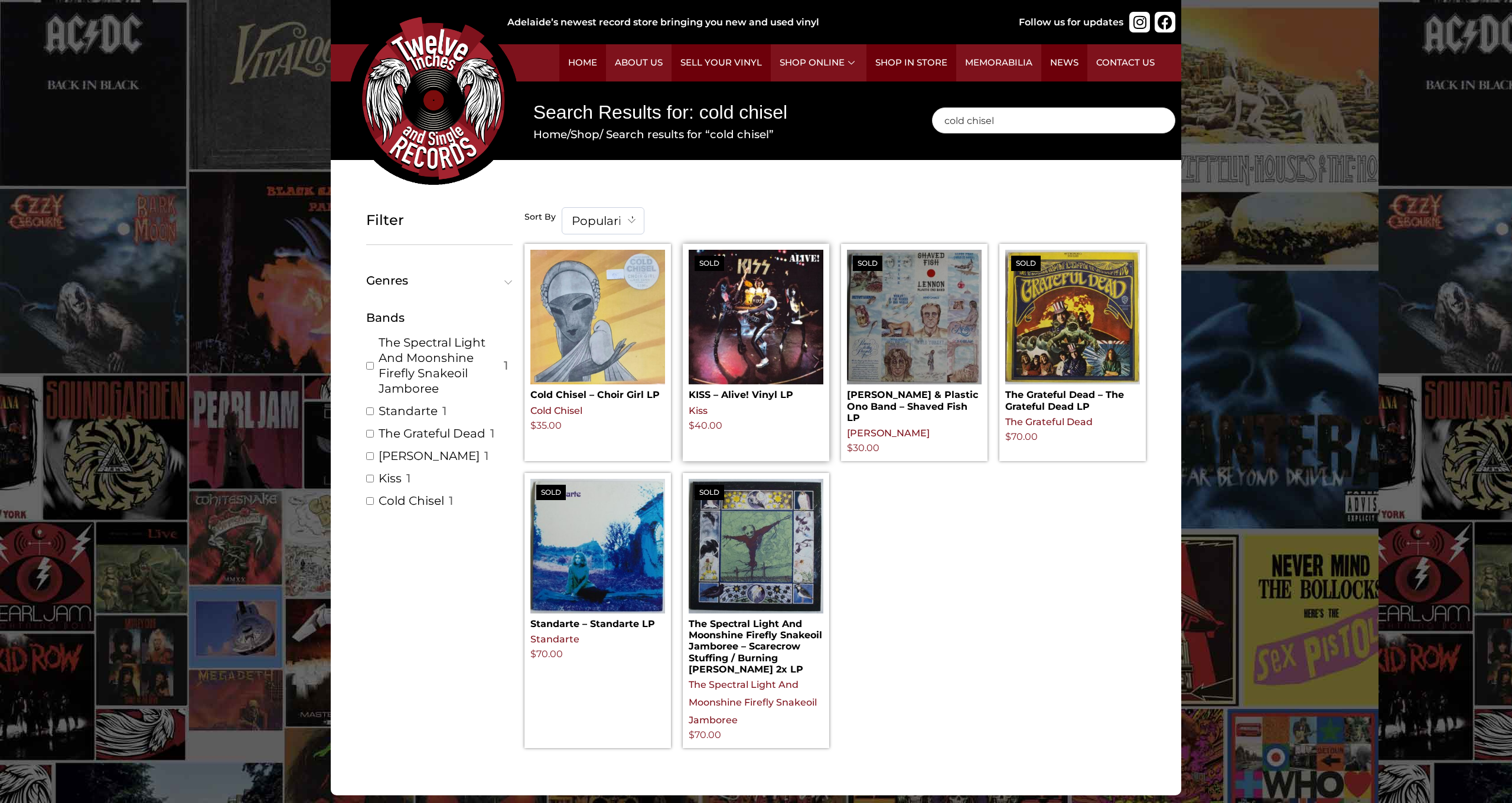
click at [732, 316] on img at bounding box center [756, 317] width 134 height 134
click at [633, 321] on img at bounding box center [597, 317] width 134 height 134
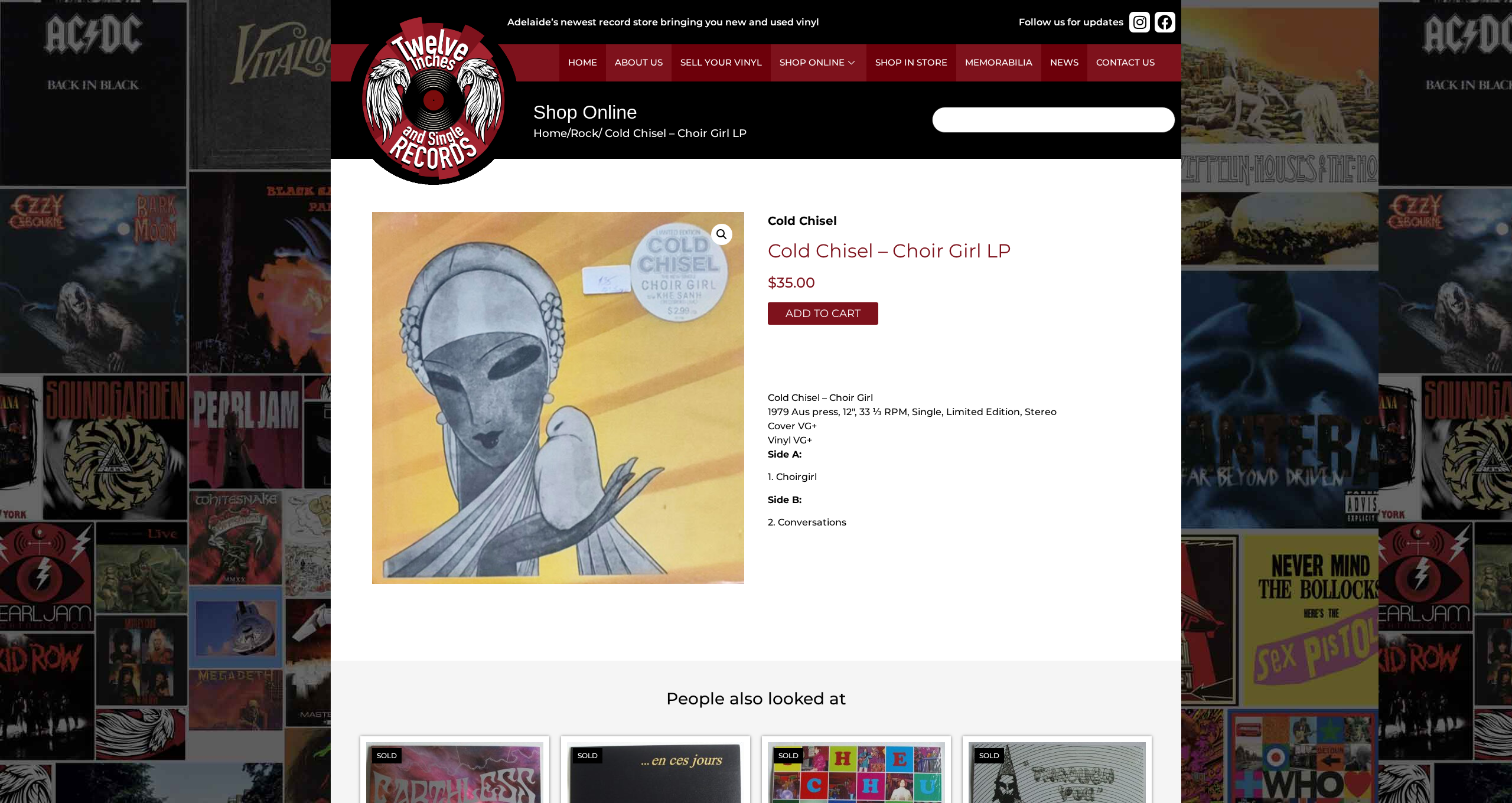
click at [960, 125] on input "Search" at bounding box center [1053, 119] width 243 height 26
type input "journey"
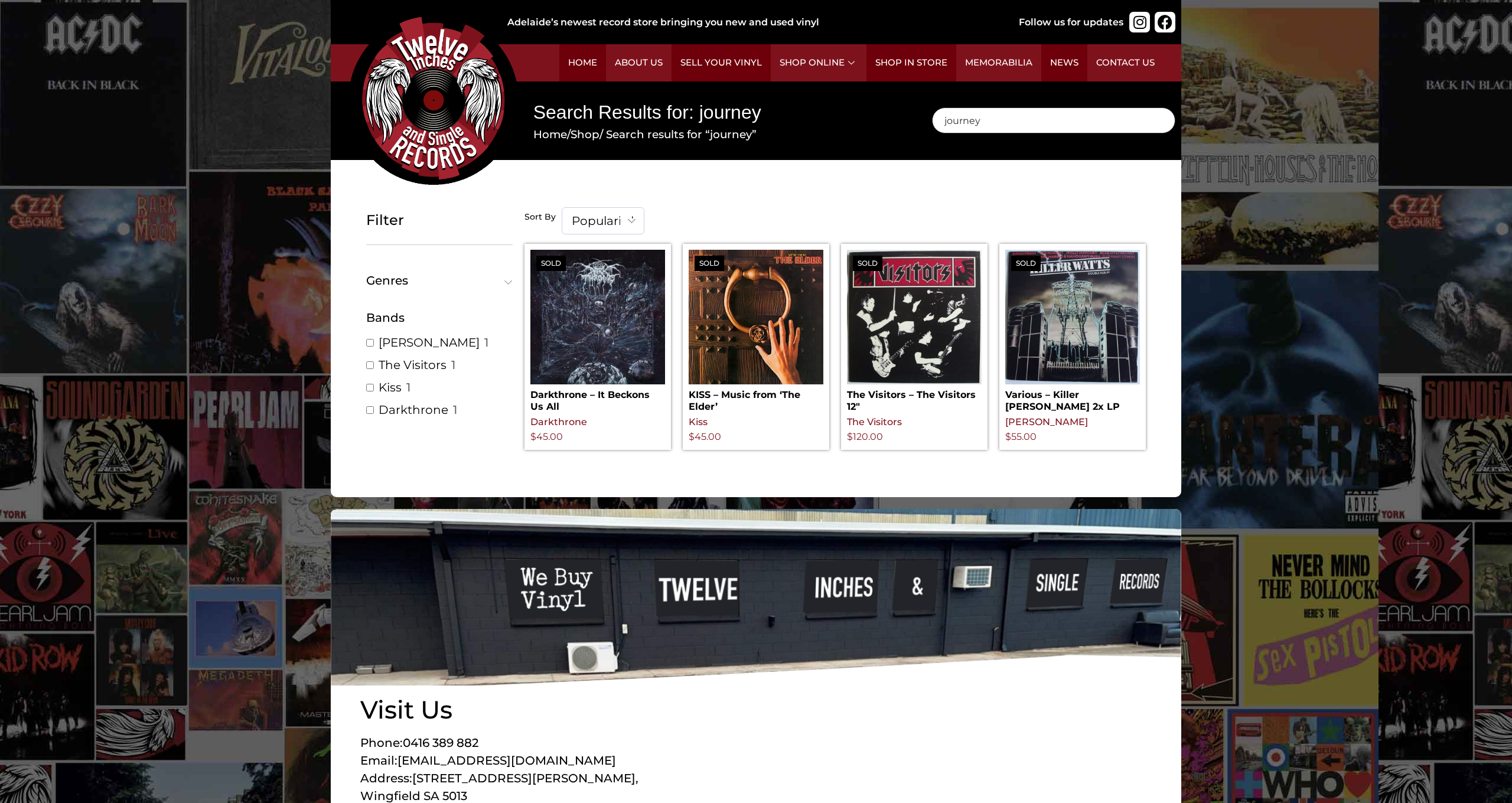
click at [984, 121] on input "journey" at bounding box center [1053, 120] width 243 height 26
type input "j"
type input "kiss"
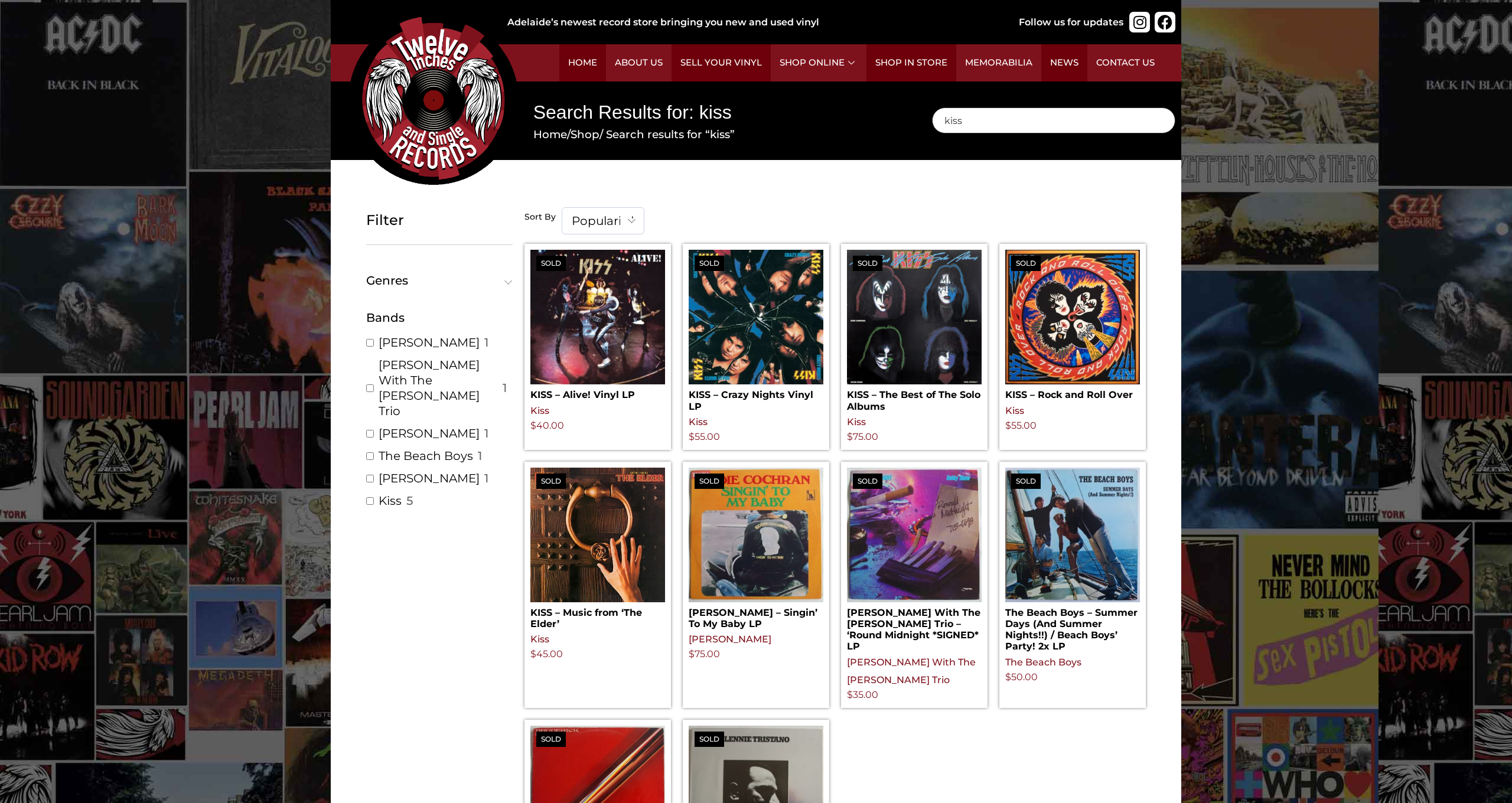
click at [974, 124] on input "kiss" at bounding box center [1053, 120] width 243 height 26
type input "k"
type input "cars"
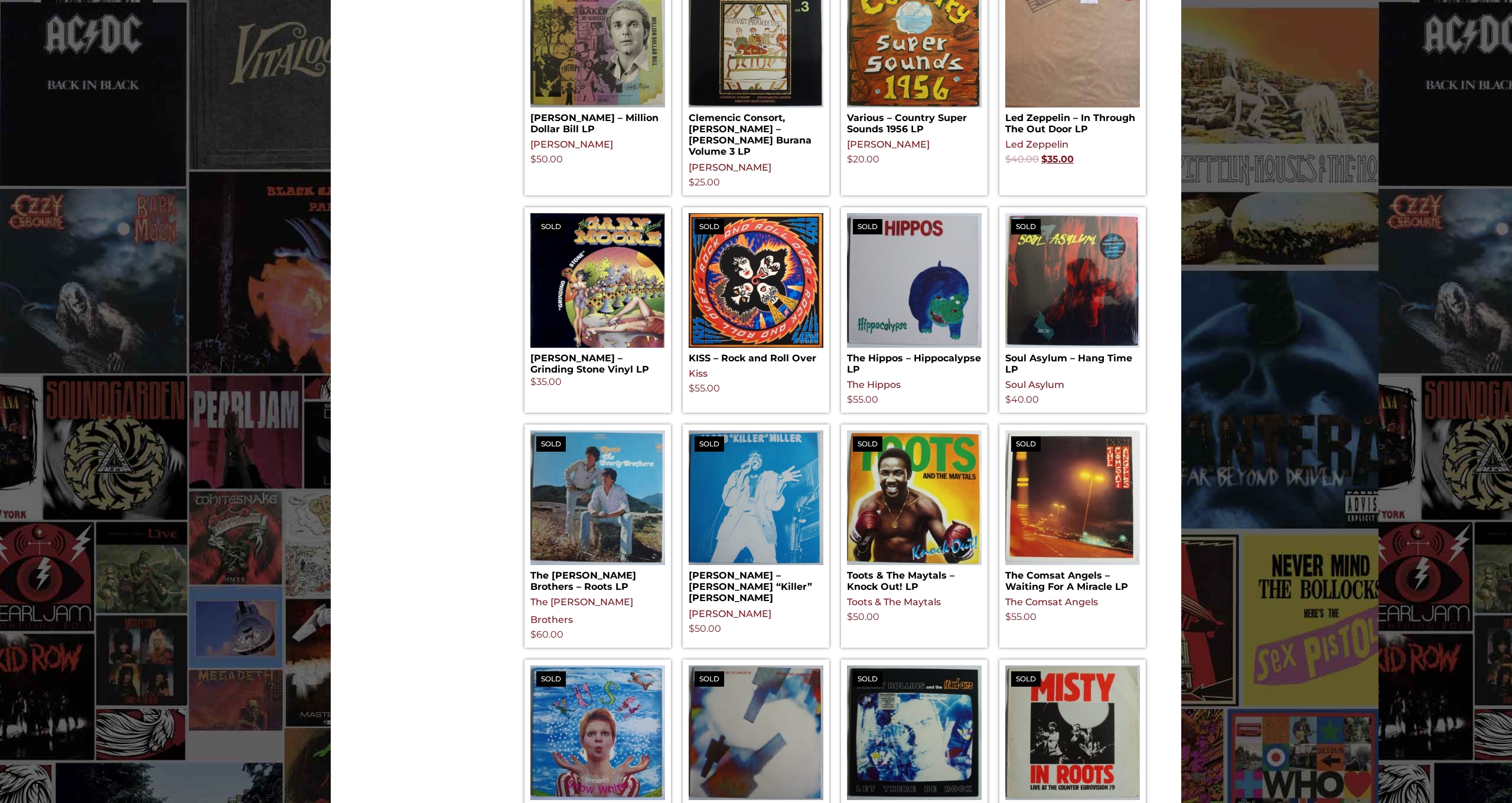
scroll to position [795, 0]
